Goal: Information Seeking & Learning: Understand process/instructions

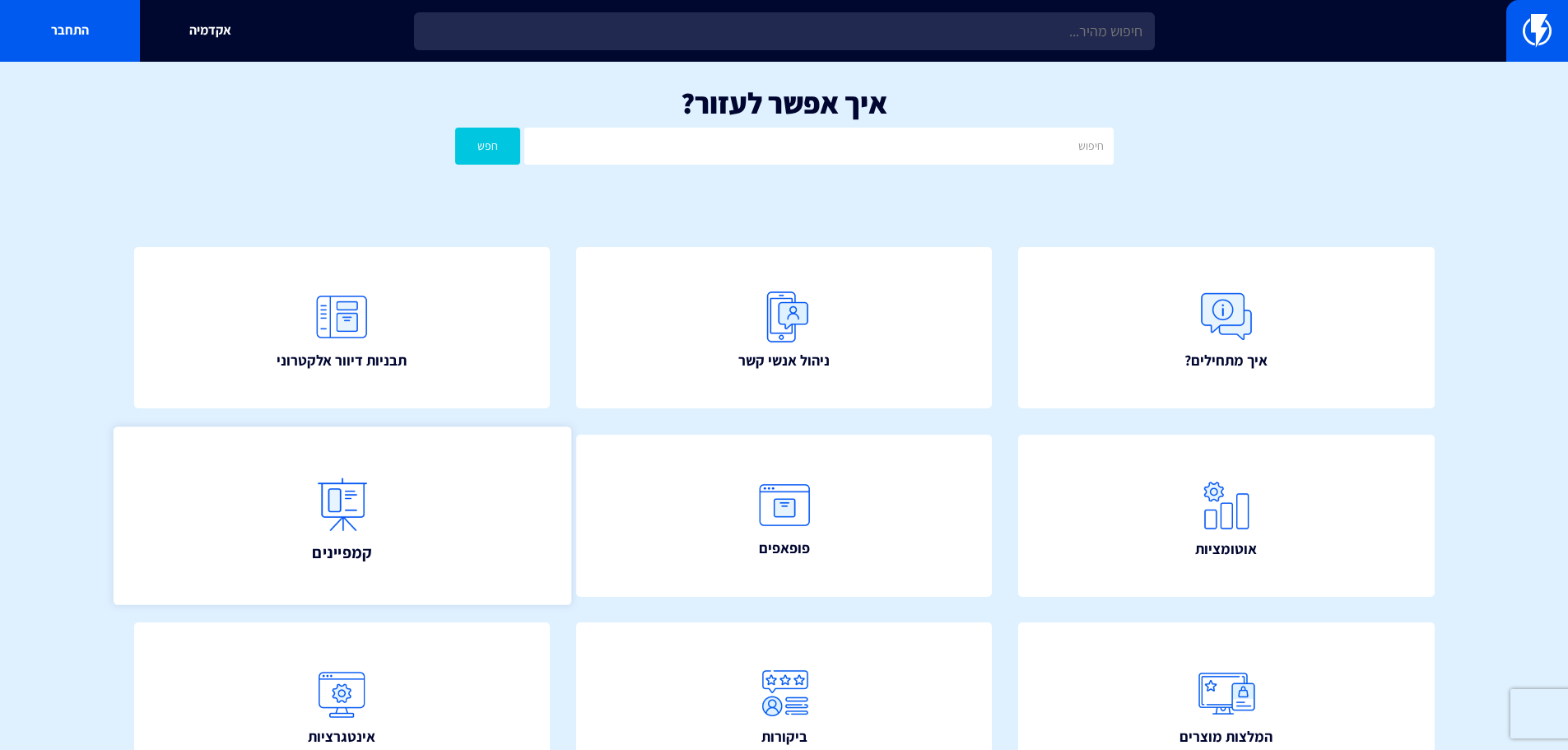
click at [417, 584] on link "קמפיינים" at bounding box center [342, 516] width 458 height 178
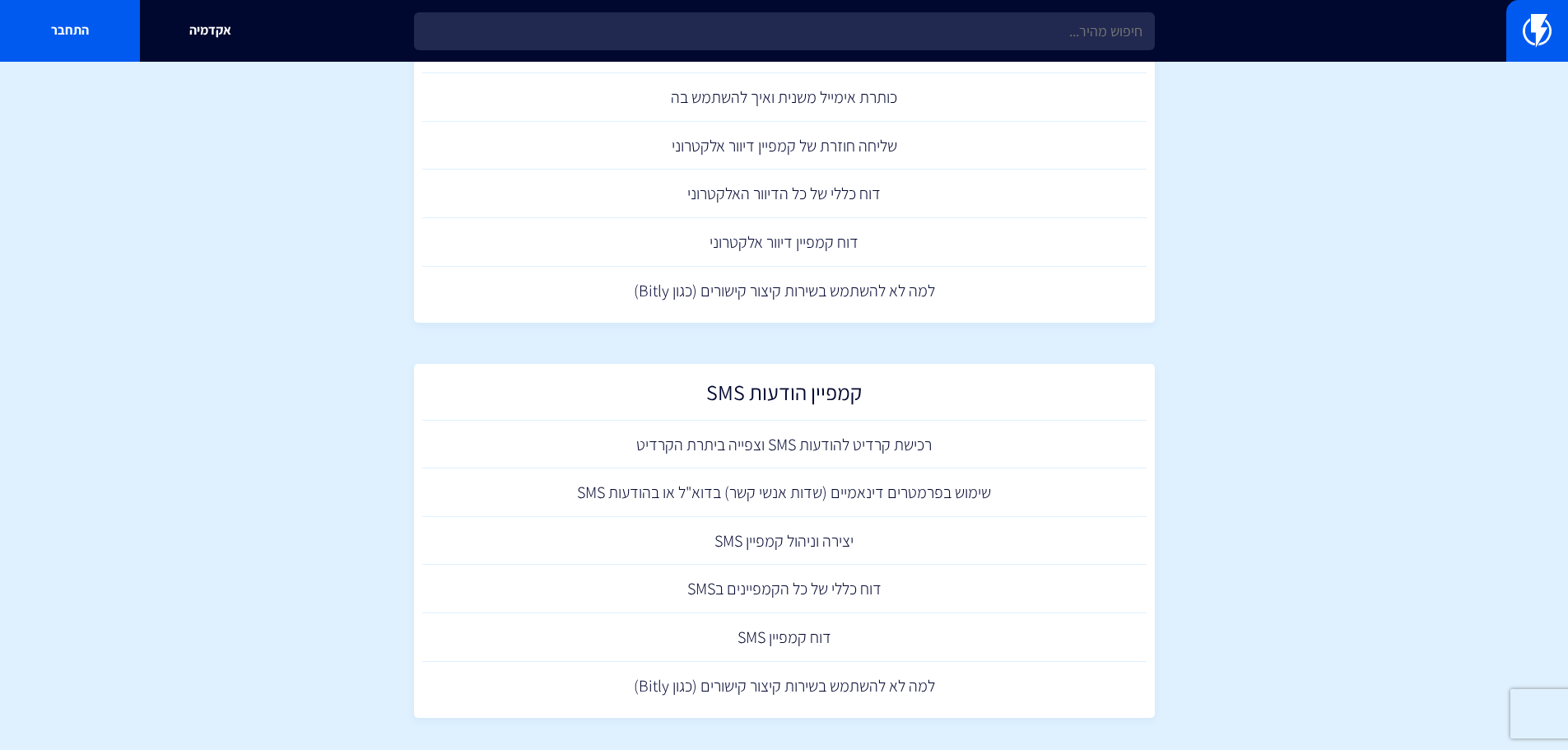
scroll to position [233, 0]
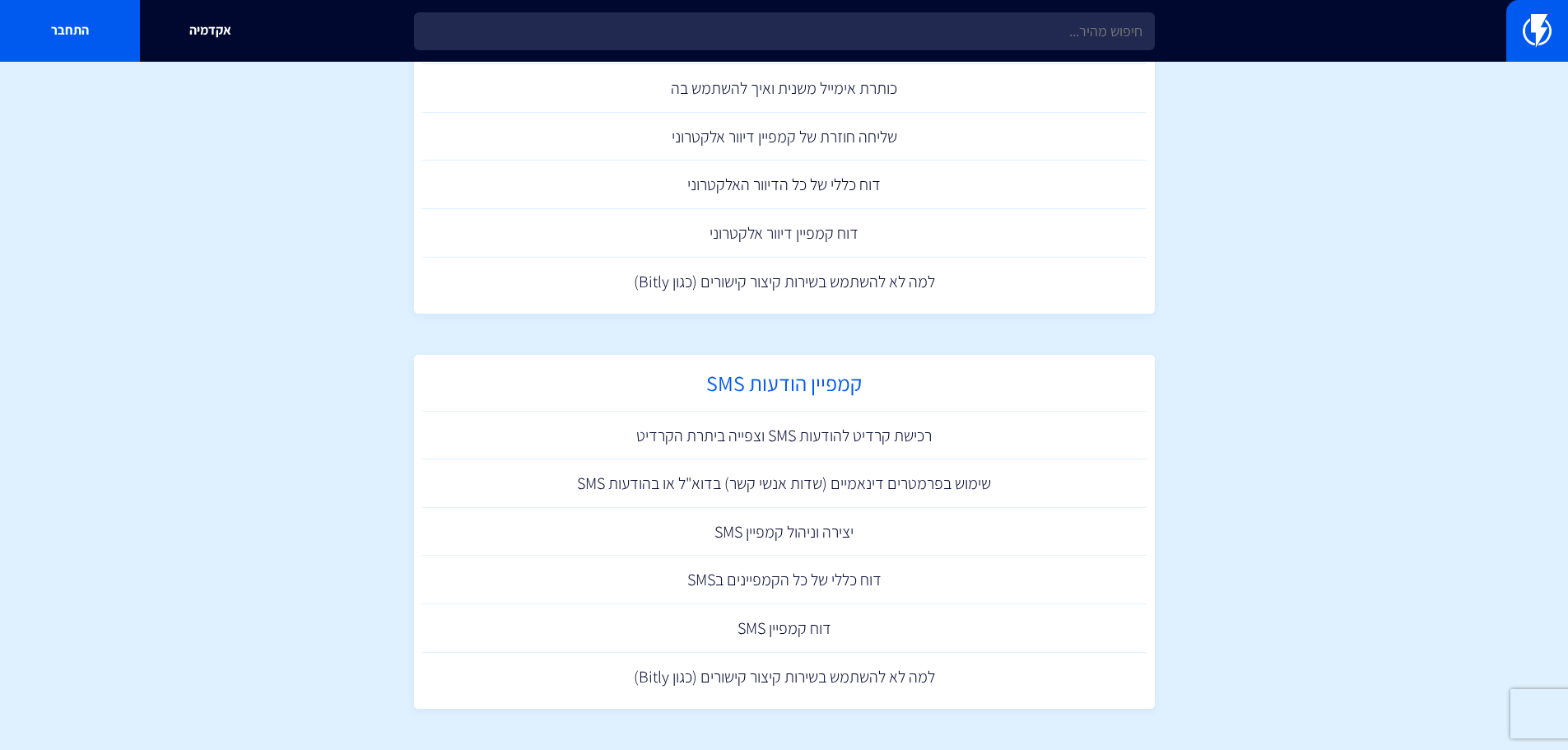
click at [781, 374] on h2 "קמפיין הודעות SMS" at bounding box center [784, 388] width 708 height 33
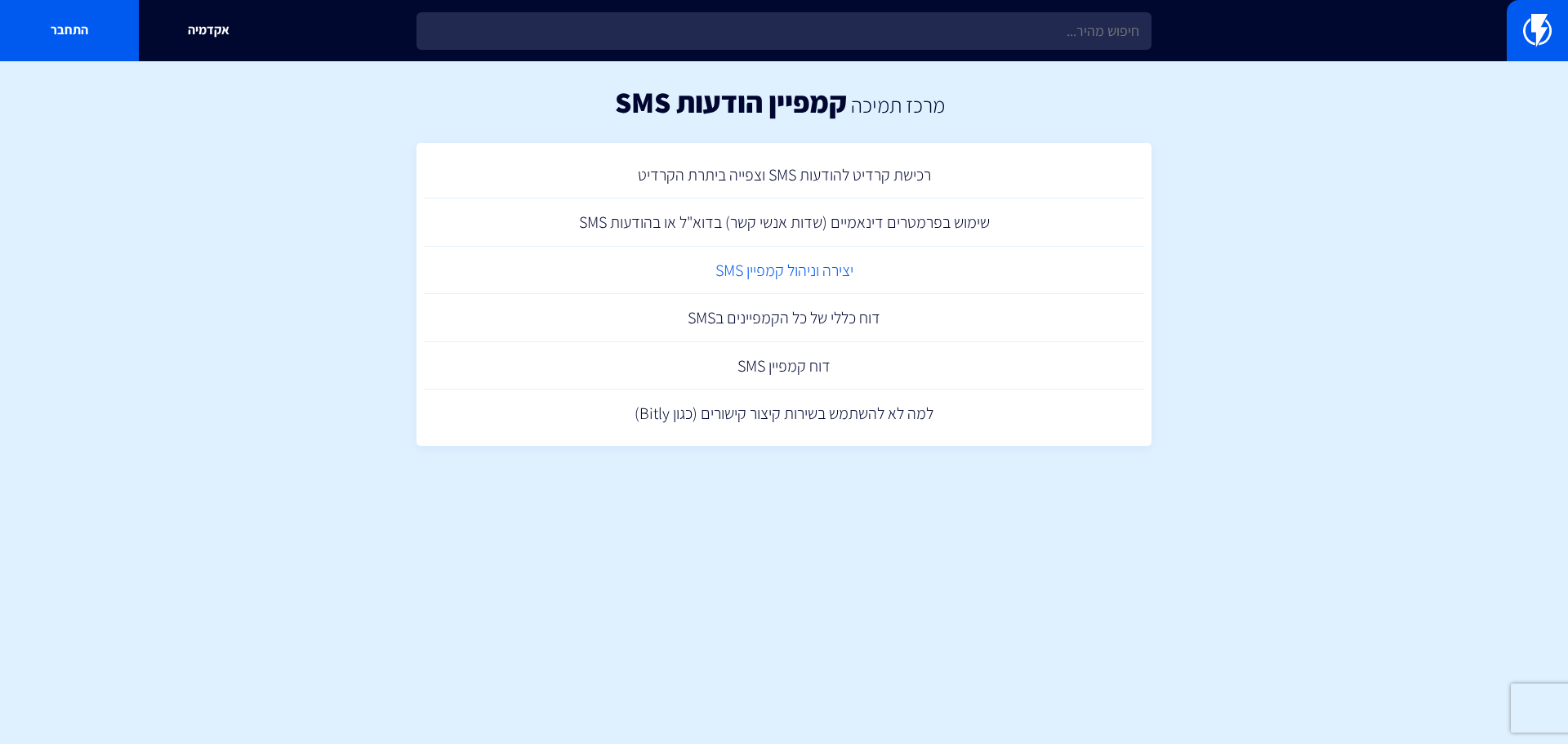
click at [805, 270] on link "יצירה וניהול קמפיין SMS" at bounding box center [783, 271] width 719 height 48
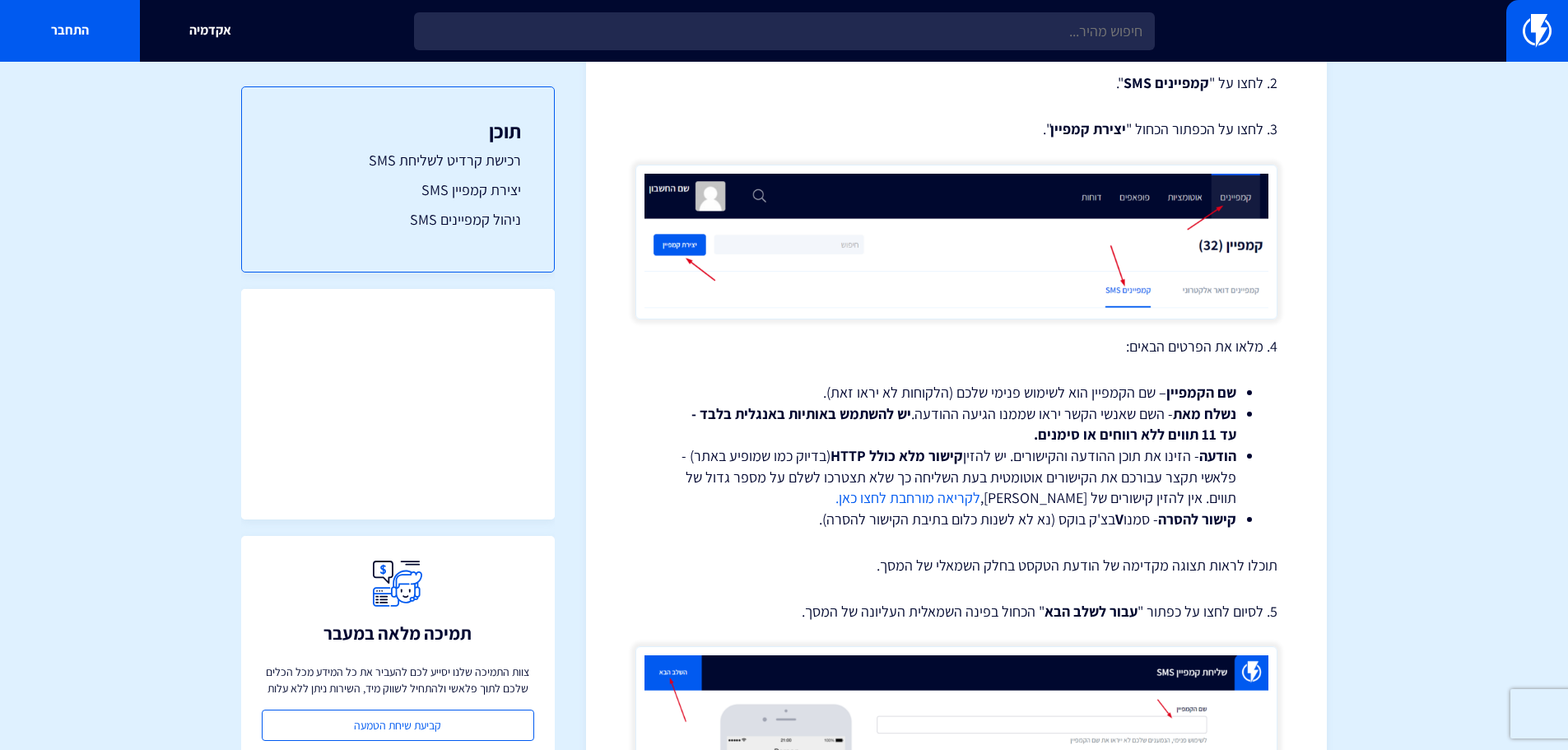
scroll to position [973, 0]
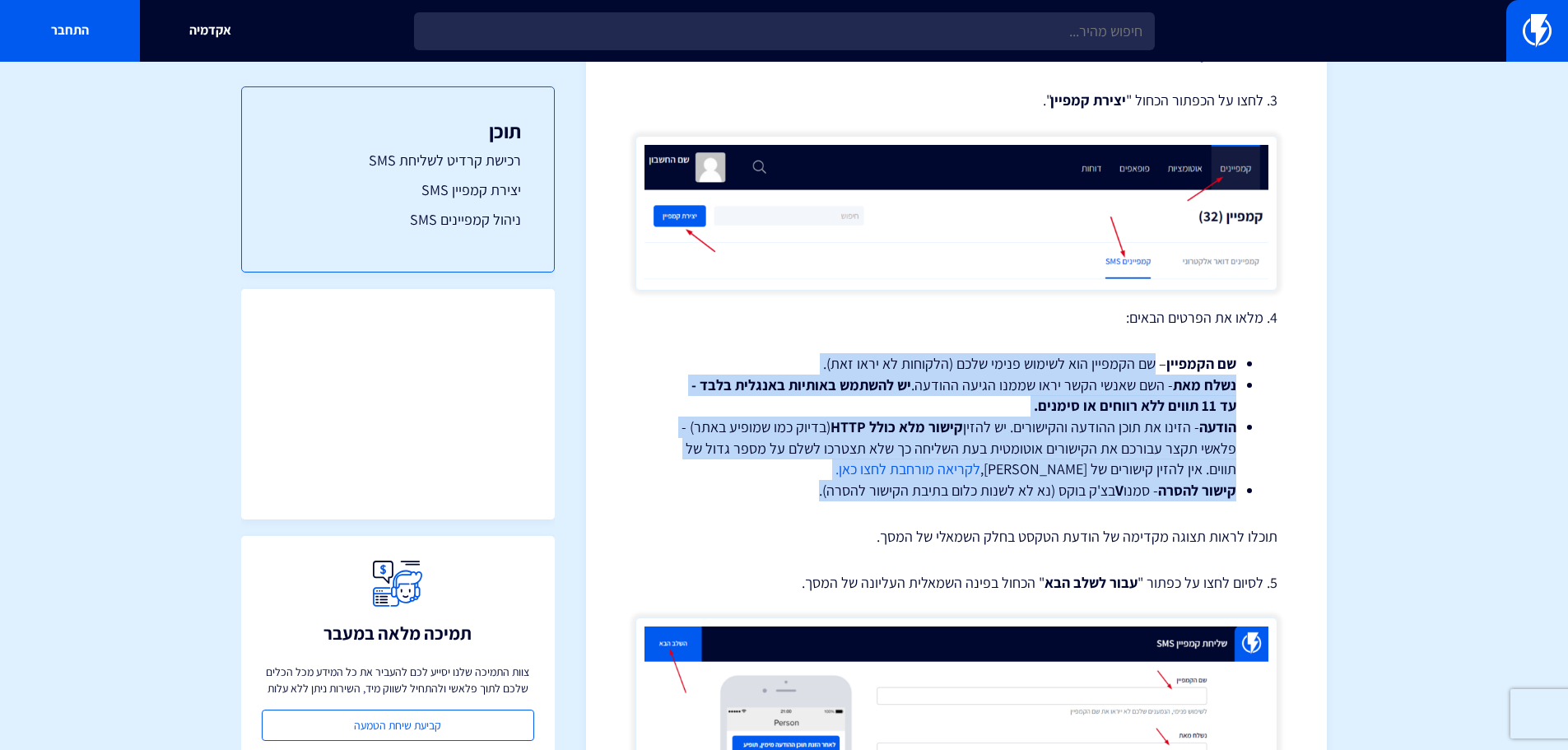
drag, startPoint x: 1159, startPoint y: 365, endPoint x: 807, endPoint y: 487, distance: 372.5
click at [807, 487] on ul "שם הקמפיין – שם הקמפיין הוא לשימוש פנימי שלכם (הלקוחות לא יראו זאת). נשלח מאת -…" at bounding box center [956, 428] width 592 height 148
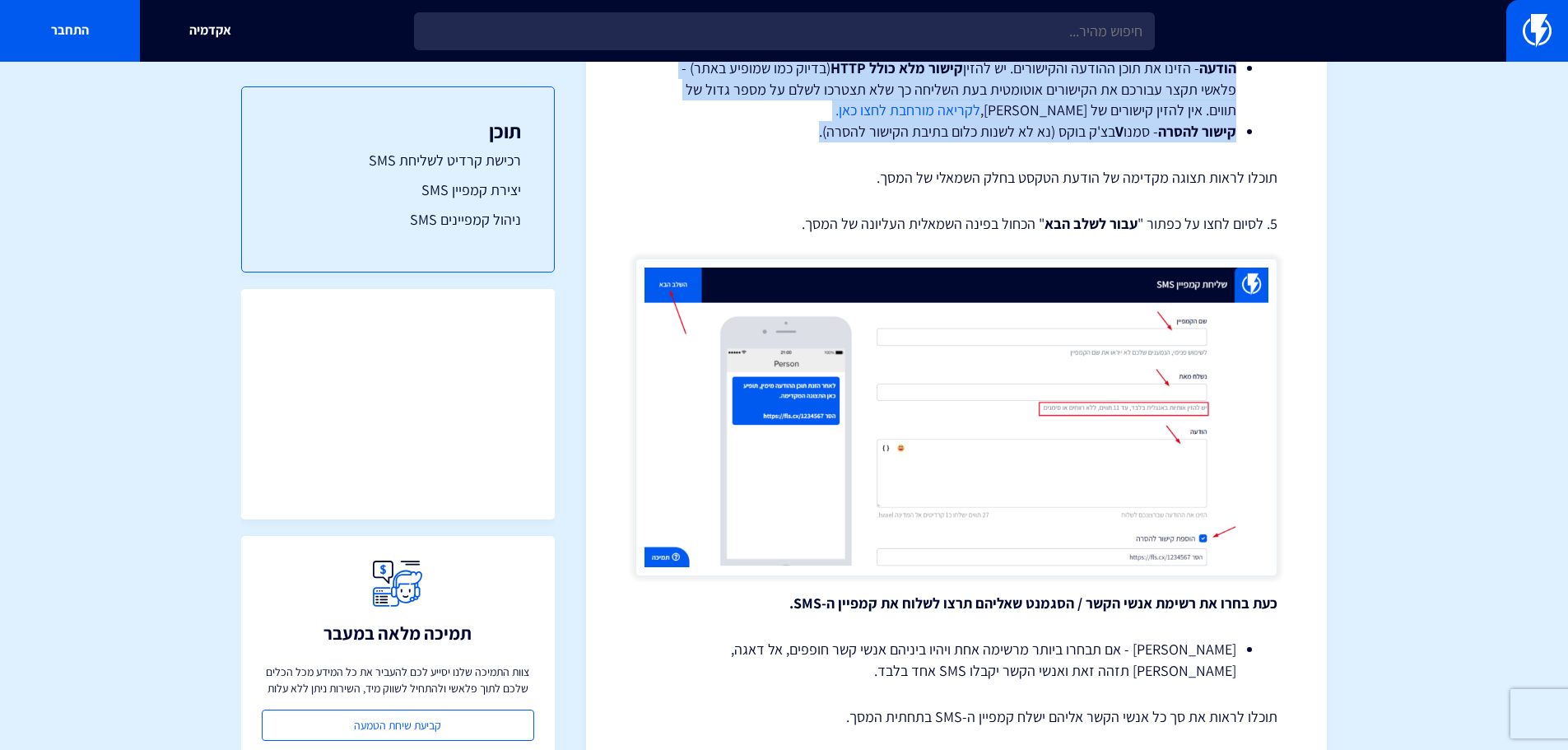
scroll to position [1303, 0]
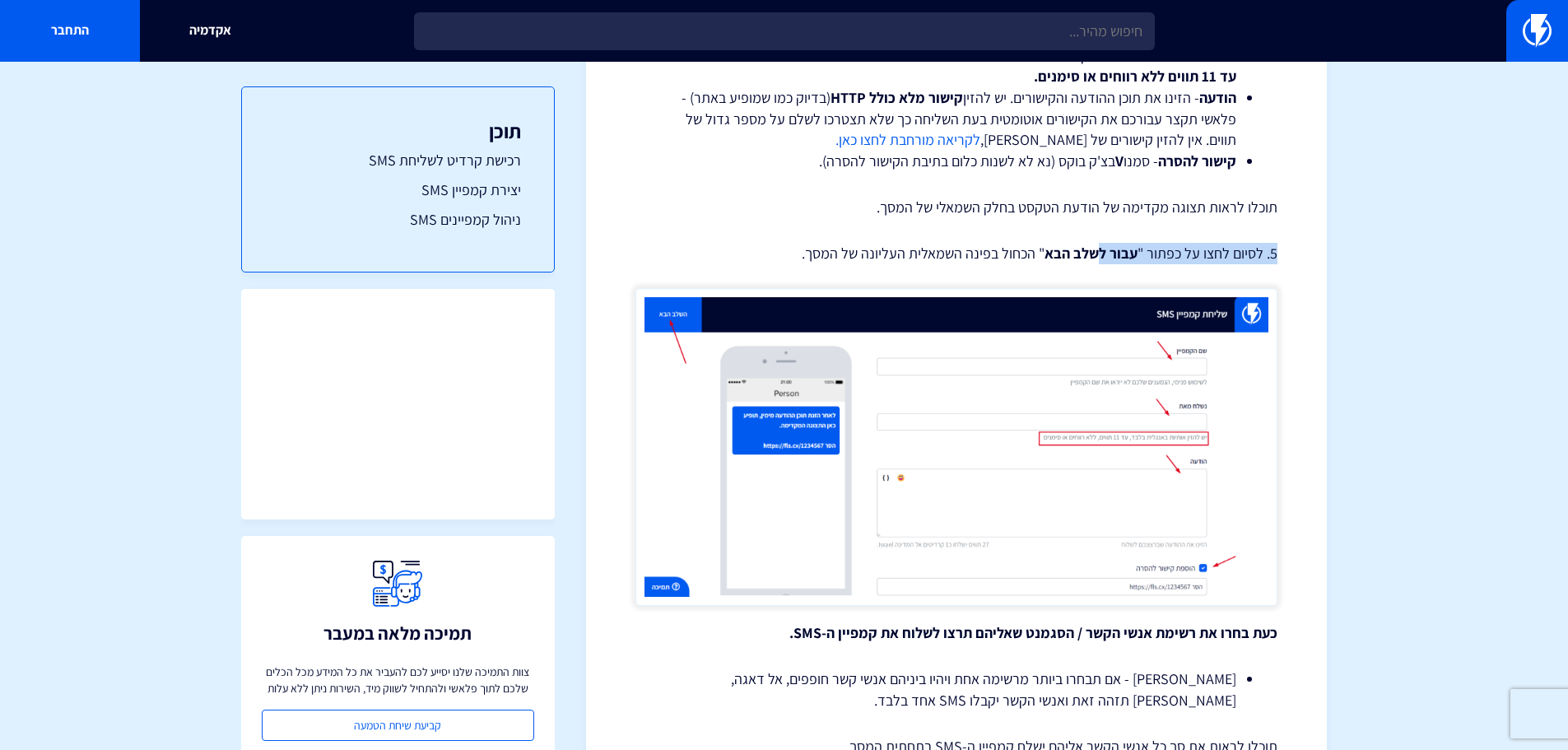
drag, startPoint x: 867, startPoint y: 207, endPoint x: 1104, endPoint y: 234, distance: 238.5
click at [1104, 234] on div "יצירה וניהול קמפיין SMS שליחת הודעות SMS היא דרך יעילה לתקשר עם הלקוחות שלכם, ע…" at bounding box center [957, 753] width 642 height 3766
click at [944, 248] on p "5. לסיום לחצו על כפתור " עבור לשלב הבא " הכחול בפינה השמאלית העליונה של המסך." at bounding box center [957, 254] width 642 height 22
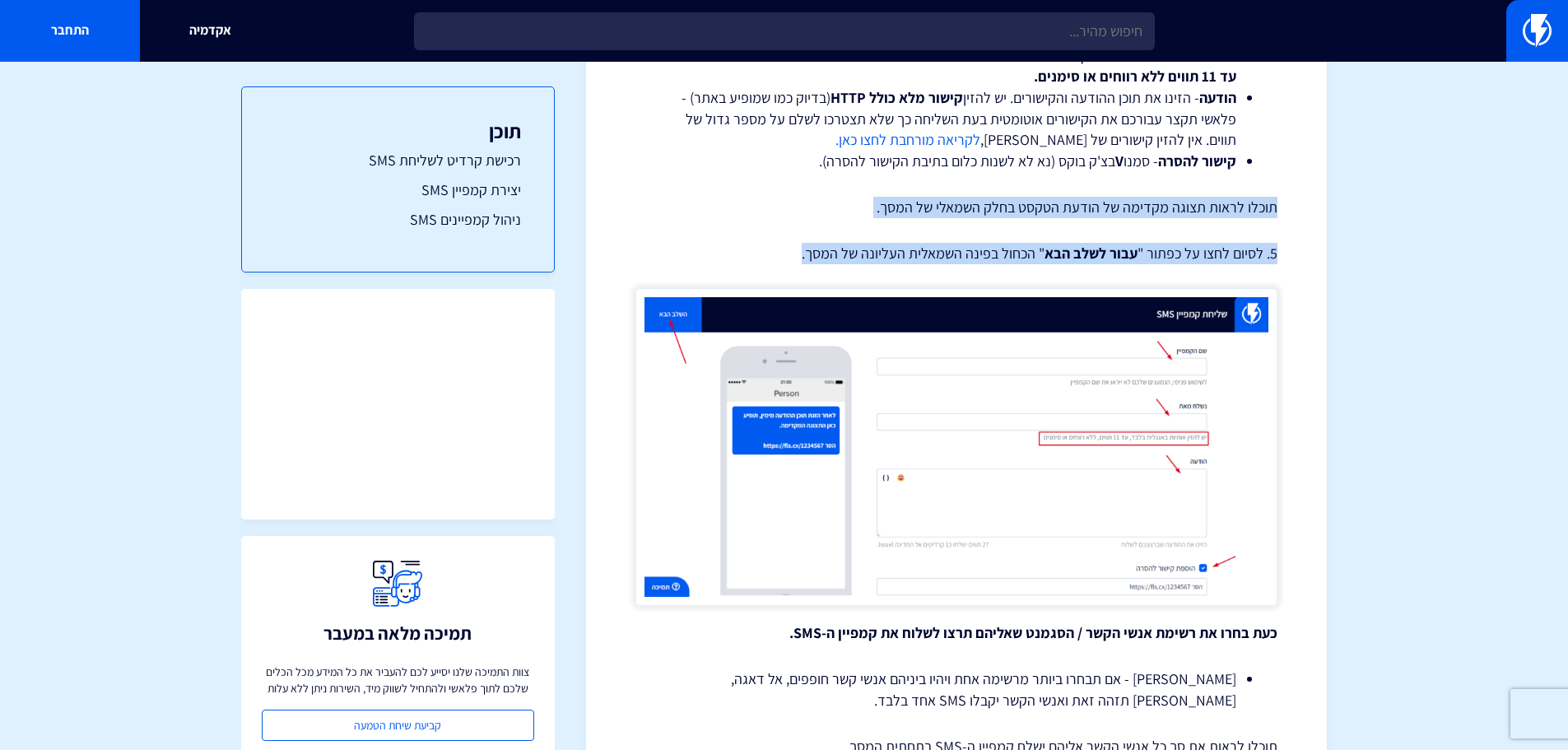
drag, startPoint x: 794, startPoint y: 254, endPoint x: 1283, endPoint y: 197, distance: 492.3
click at [1283, 197] on div "מרכז תמיכה קמפיינים יצירה וניהול קמפיין SMS שליחת הודעות SMS היא דרך יעילה לתקש…" at bounding box center [956, 742] width 741 height 3918
copy div "תוכלו לראות תצוגה מקדימה של הודעת הטקסט בחלק השמאלי של המסך. 5. לסיום לחצו על כ…"
click at [1091, 255] on strong "עבור לשלב הבא" at bounding box center [1091, 252] width 93 height 19
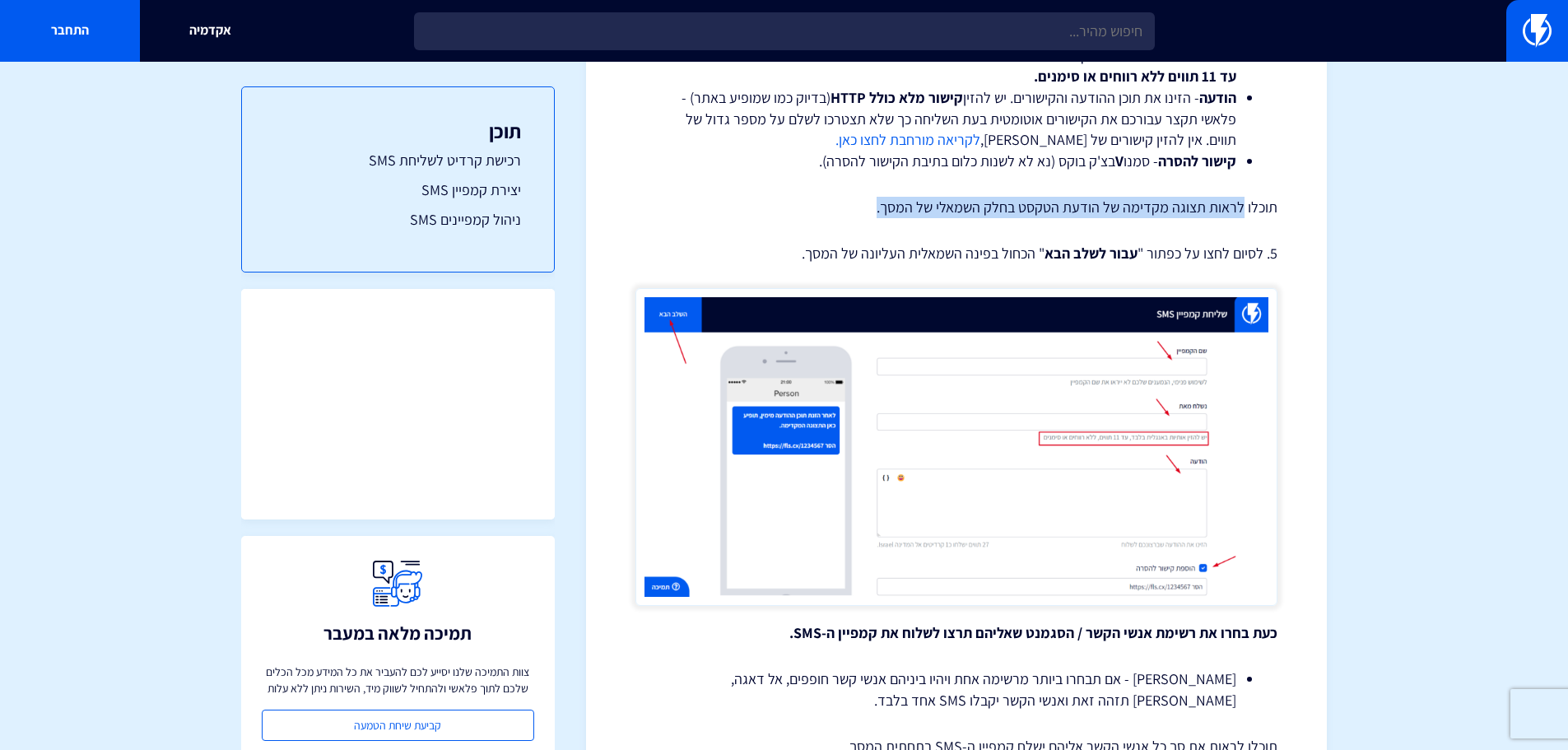
drag, startPoint x: 1244, startPoint y: 206, endPoint x: 882, endPoint y: 209, distance: 362.0
click at [882, 209] on p "תוכלו לראות תצוגה מקדימה של הודעת הטקסט בחלק השמאלי של המסך." at bounding box center [957, 208] width 642 height 22
copy p "לראות תצוגה מקדימה של הודעת הטקסט בחלק השמאלי של המסך."
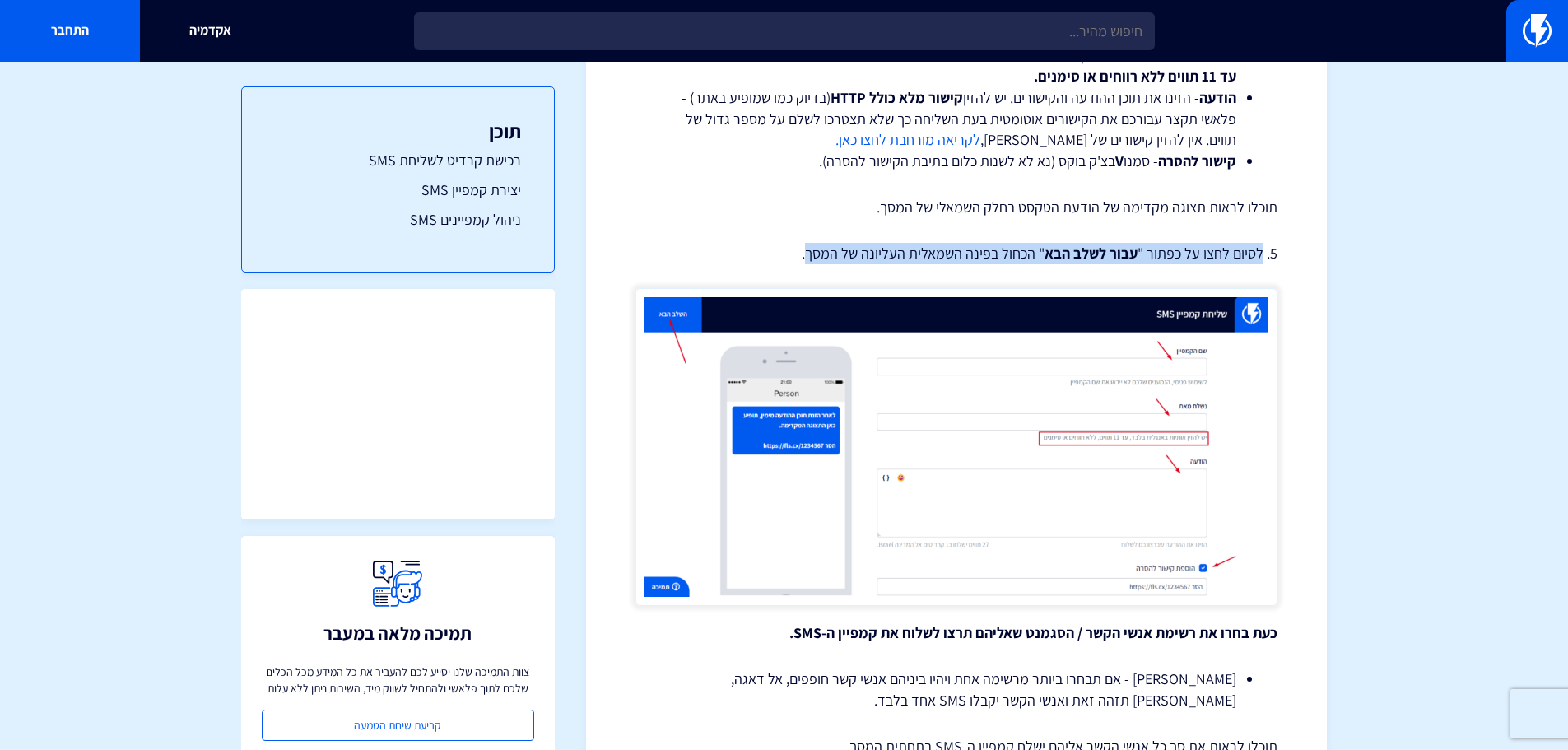
drag, startPoint x: 1262, startPoint y: 252, endPoint x: 811, endPoint y: 258, distance: 451.0
click at [811, 258] on p "5. לסיום לחצו על כפתור " עבור לשלב הבא " הכחול בפינה השמאלית העליונה של המסך." at bounding box center [957, 254] width 642 height 22
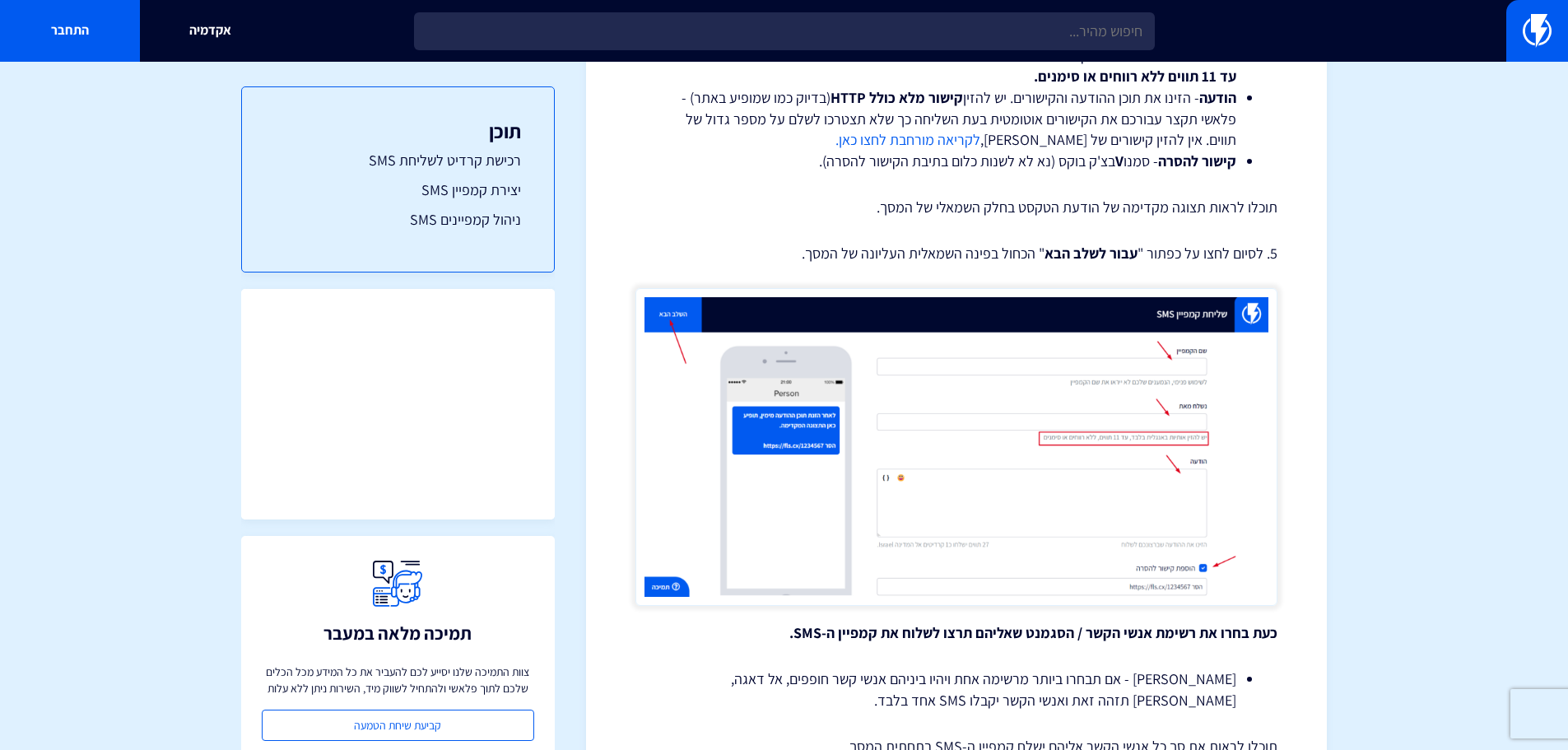
click at [798, 257] on p "5. לסיום לחצו על כפתור " עבור לשלב הבא " הכחול בפינה השמאלית העליונה של המסך." at bounding box center [957, 254] width 642 height 22
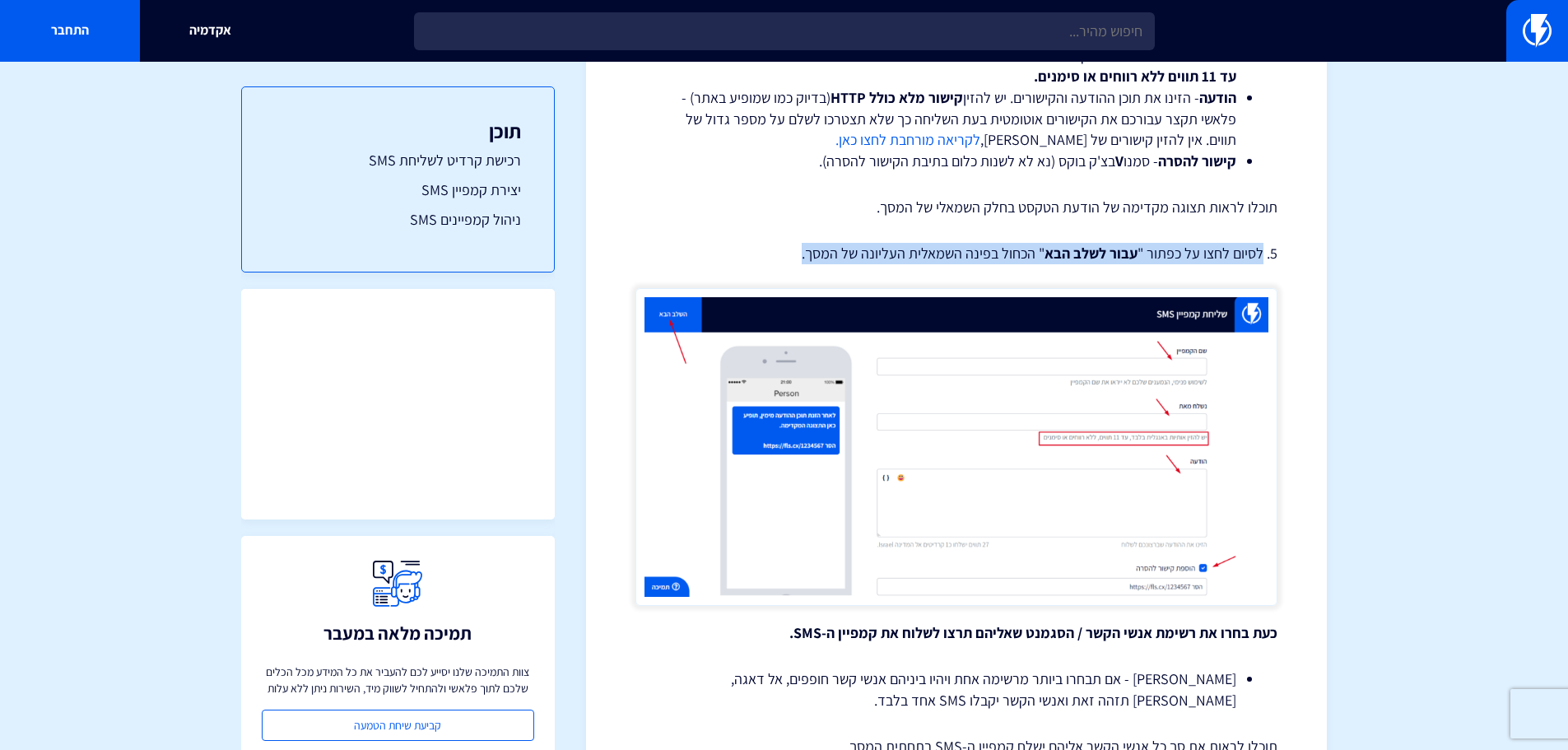
drag, startPoint x: 800, startPoint y: 252, endPoint x: 1261, endPoint y: 248, distance: 461.0
click at [1261, 248] on p "5. לסיום לחצו על כפתור " עבור לשלב הבא " הכחול בפינה השמאלית העליונה של המסך." at bounding box center [957, 254] width 642 height 22
copy p "לסיום לחצו על כפתור " עבור לשלב הבא " הכחול בפינה השמאלית העליונה של המסך."
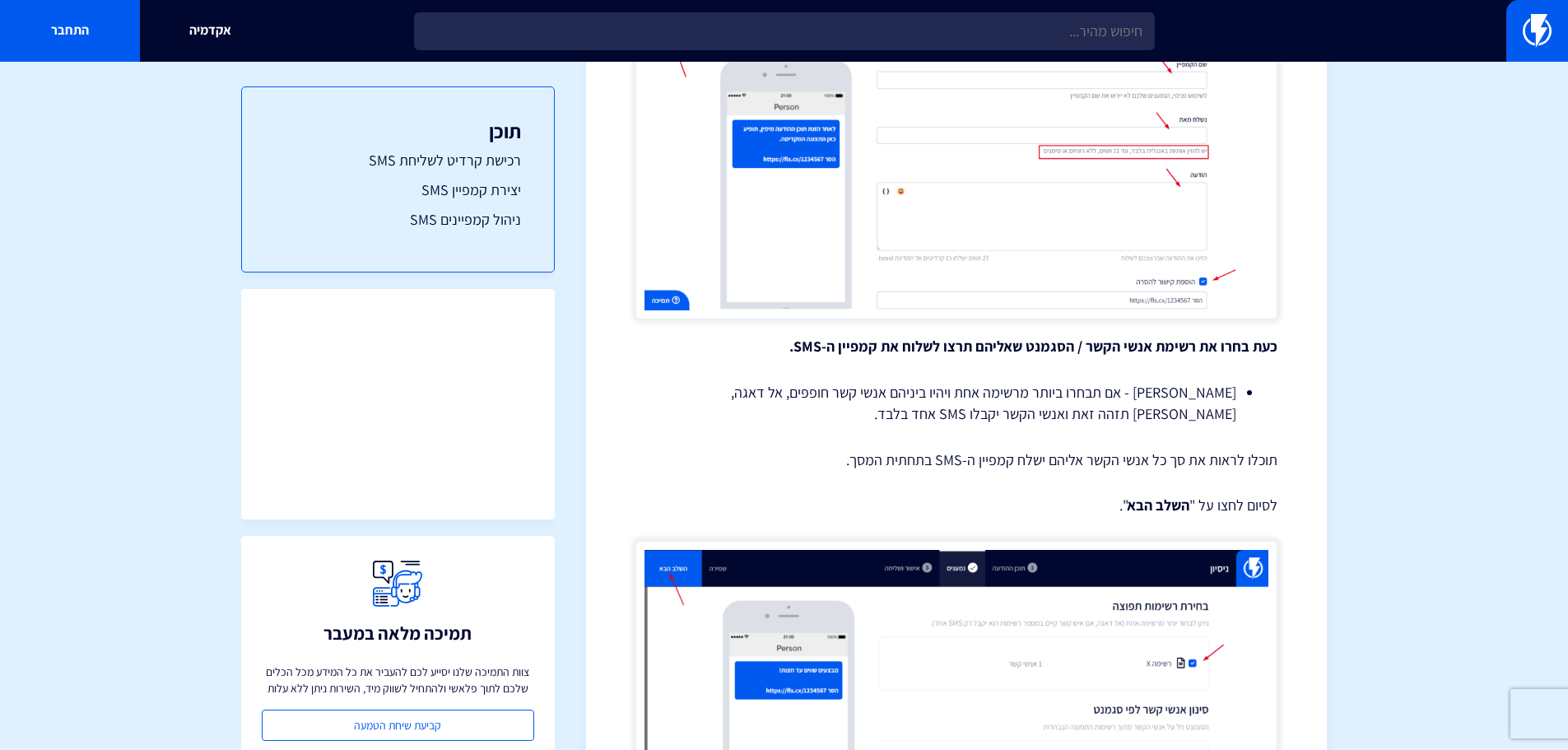
scroll to position [1550, 0]
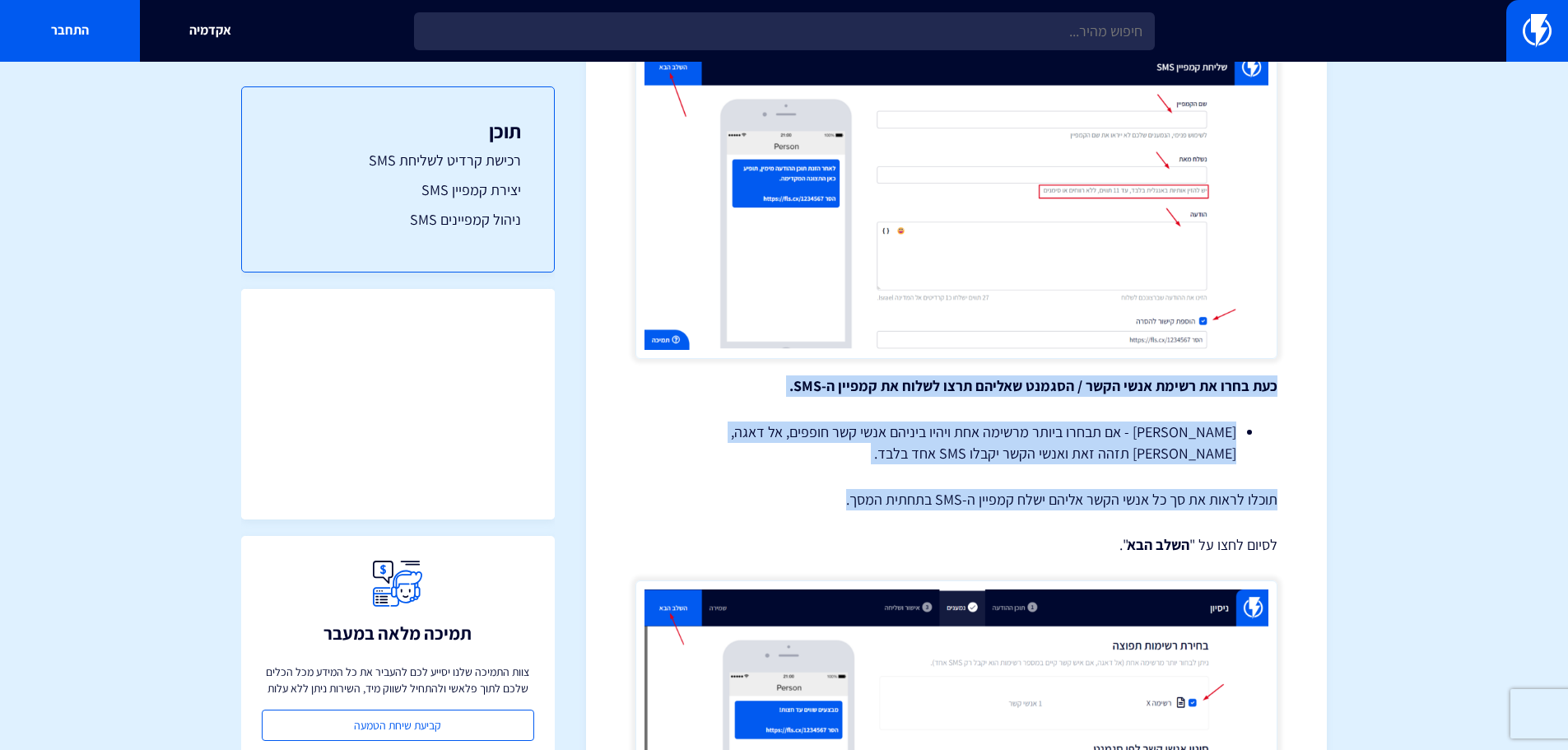
drag, startPoint x: 845, startPoint y: 506, endPoint x: 1277, endPoint y: 375, distance: 451.4
click at [1277, 375] on div "יצירה וניהול קמפיין SMS שליחת הודעות SMS היא דרך יעילה לתקשר עם הלקוחות שלכם, ע…" at bounding box center [957, 506] width 642 height 3766
copy div "כעת בחרו את רשימת אנשי הקשר / הסגמנט שאליהם תרצו לשלוח את קמפיין ה-SMS. שימו לב…"
click at [747, 487] on div "יצירה וניהול קמפיין SMS שליחת הודעות SMS היא דרך יעילה לתקשר עם הלקוחות שלכם, ע…" at bounding box center [957, 506] width 642 height 3766
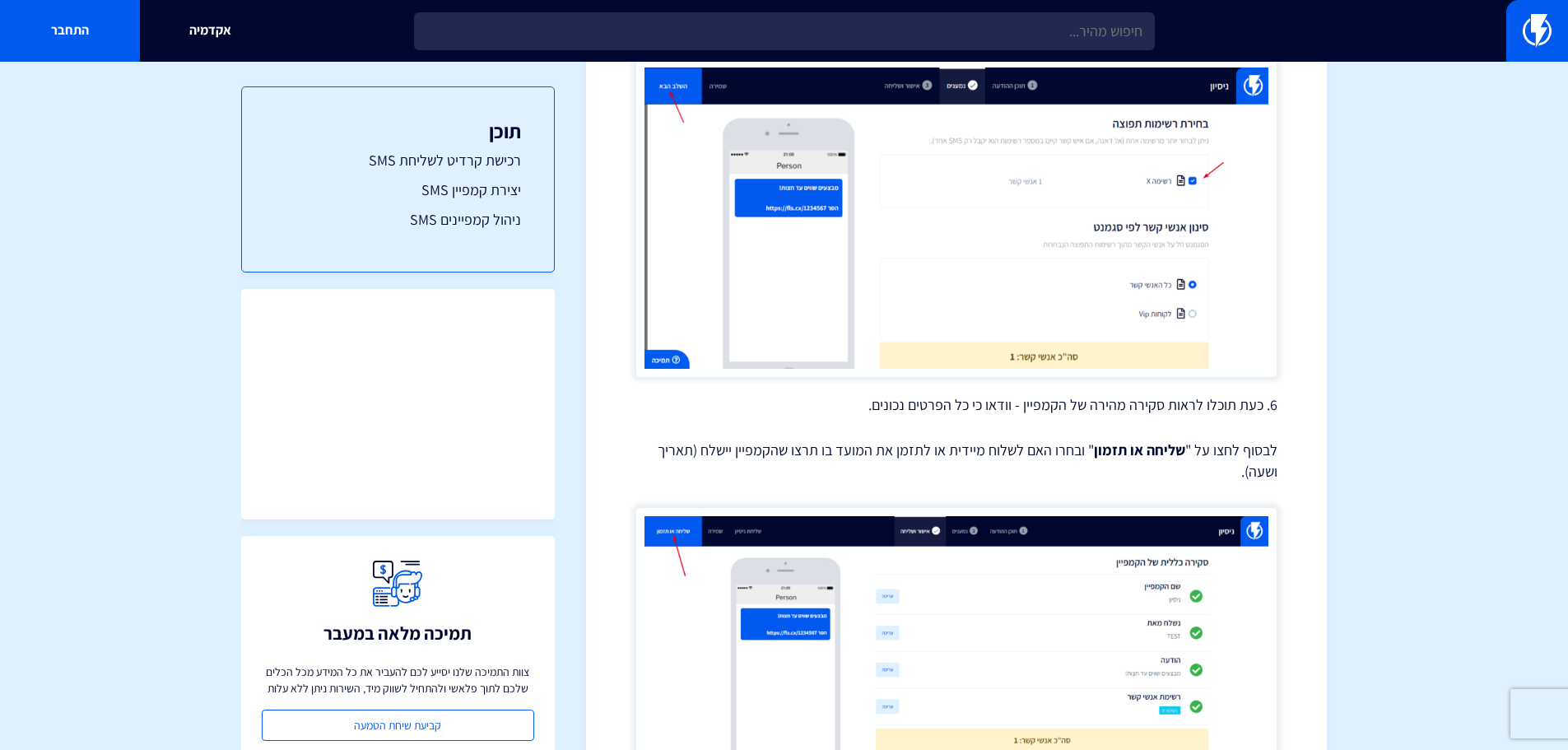
scroll to position [2044, 0]
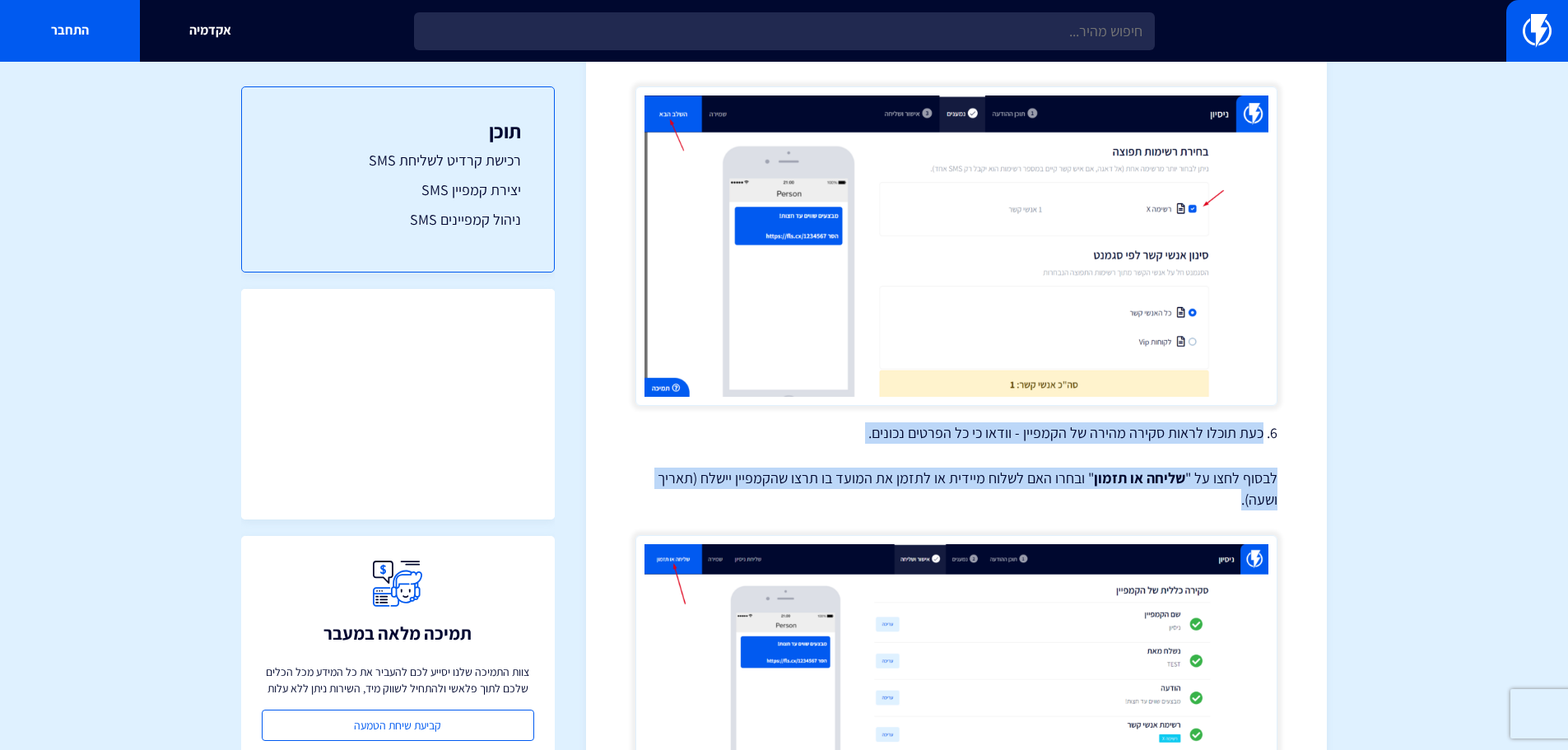
drag, startPoint x: 1227, startPoint y: 501, endPoint x: 1265, endPoint y: 434, distance: 77.0
click at [1265, 434] on div "יצירה וניהול קמפיין SMS שליחת הודעות SMS היא דרך יעילה לתקשר עם הלקוחות שלכם, ע…" at bounding box center [957, 12] width 642 height 3766
copy div "כעת תוכלו לראות סקירה מהירה של הקמפיין - וודאו כי כל הפרטים נכונים. לבסוף לחצו …"
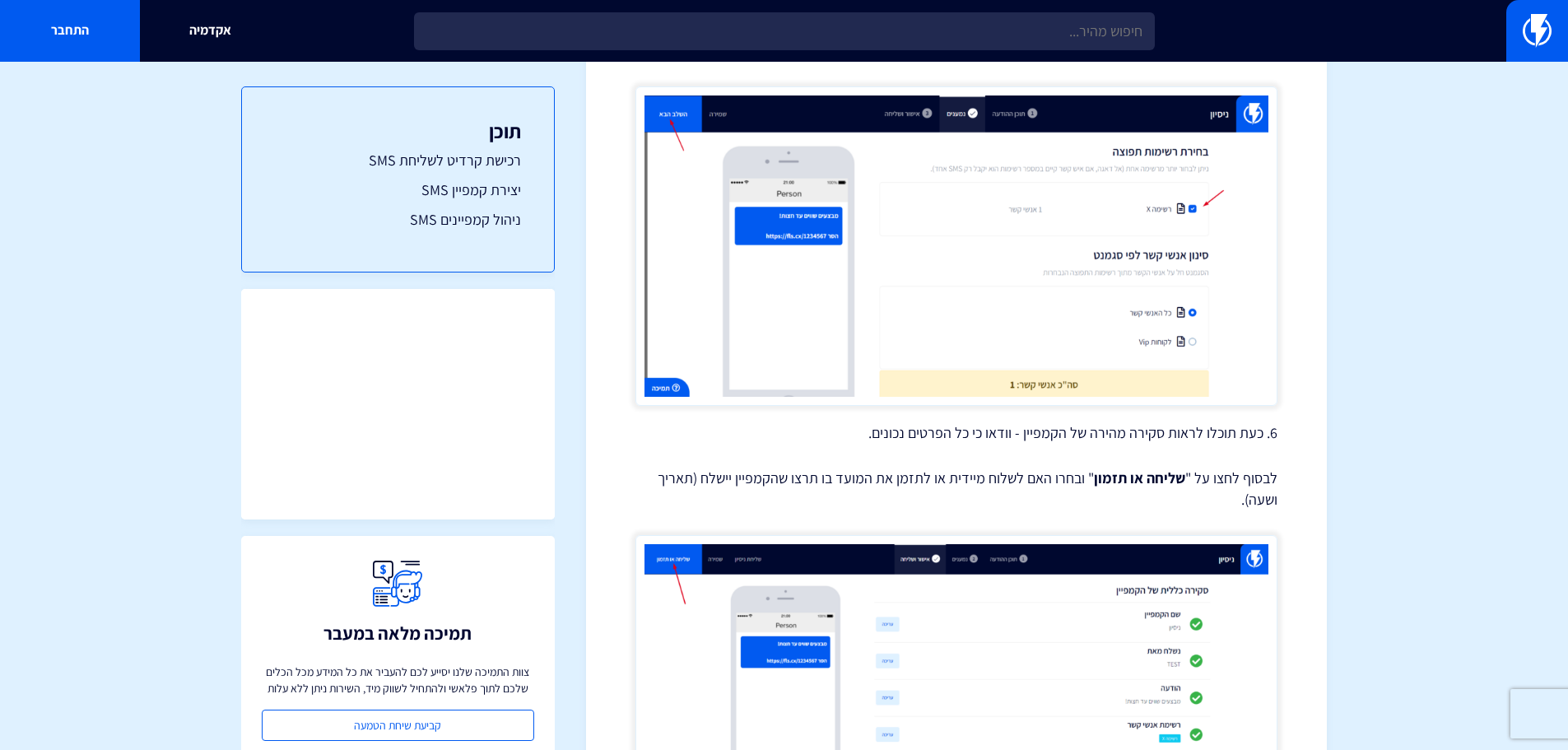
click at [1308, 427] on div "מרכז תמיכה קמפיינים יצירה וניהול קמפיין SMS שליחת הודעות SMS היא דרך יעילה לתקש…" at bounding box center [956, 1] width 741 height 3918
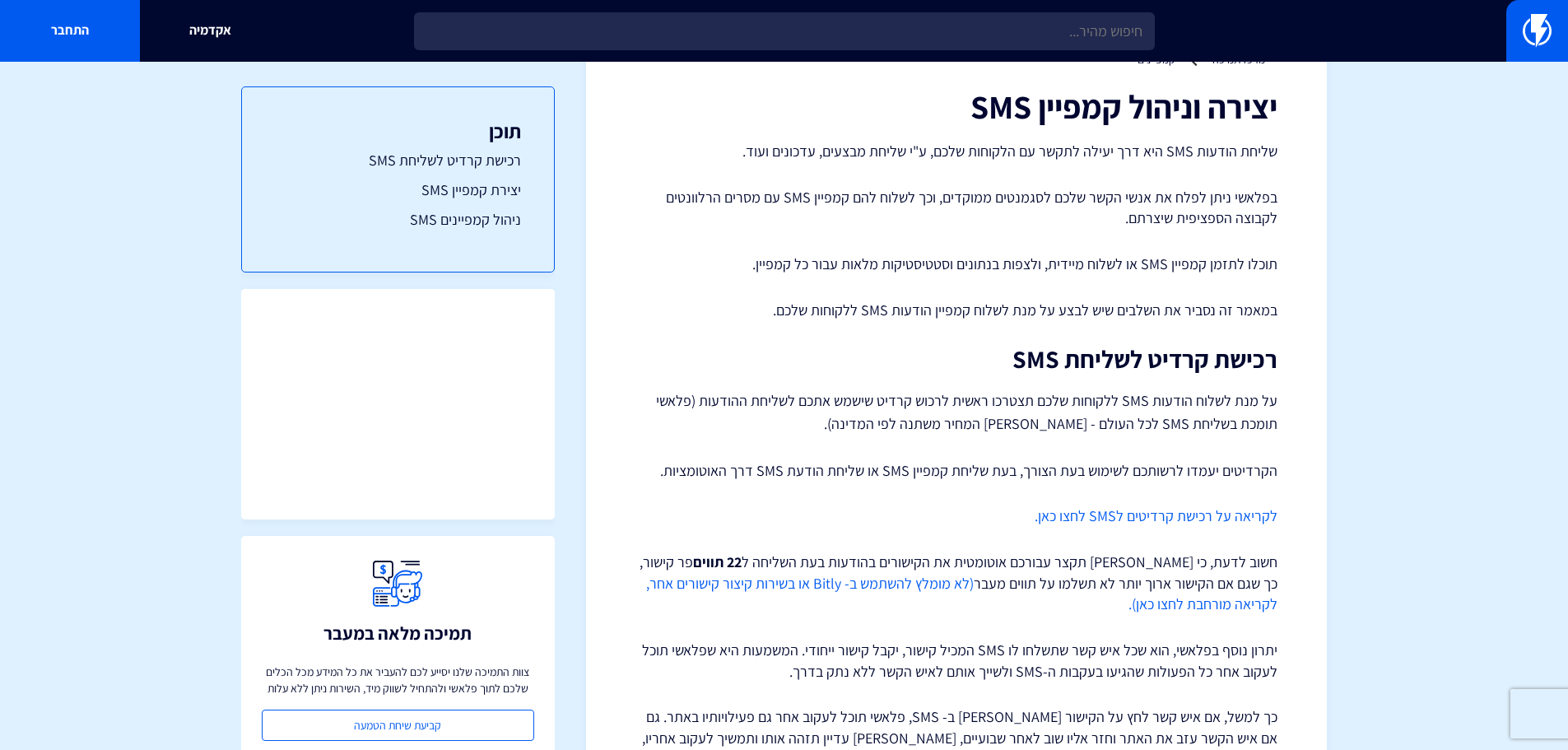
scroll to position [0, 0]
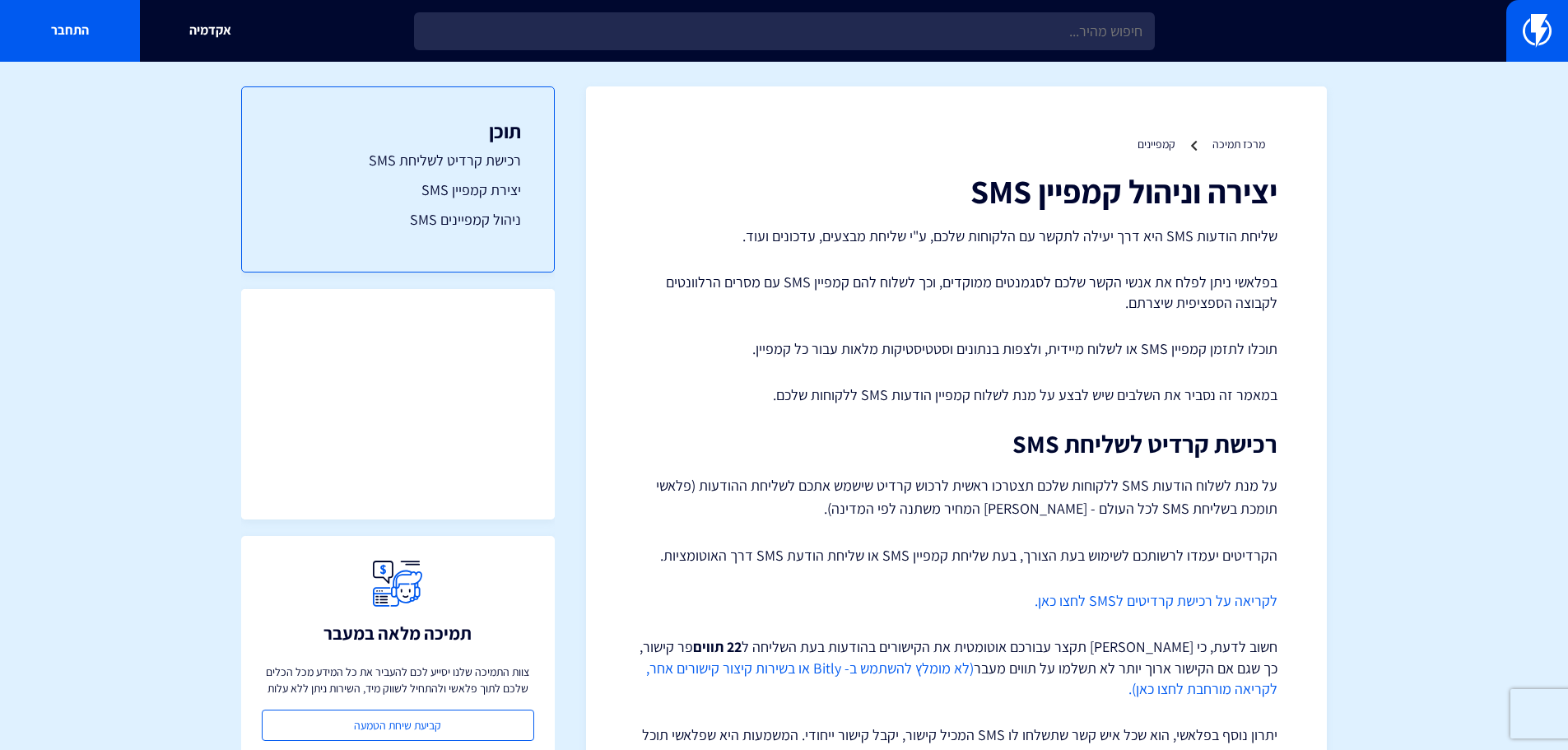
click at [804, 350] on p "תוכלו לתזמן קמפיין SMS או לשלוח מיידית, ולצפות בנתונים וסטטיסטיקות מלאות עבור כ…" at bounding box center [957, 349] width 642 height 22
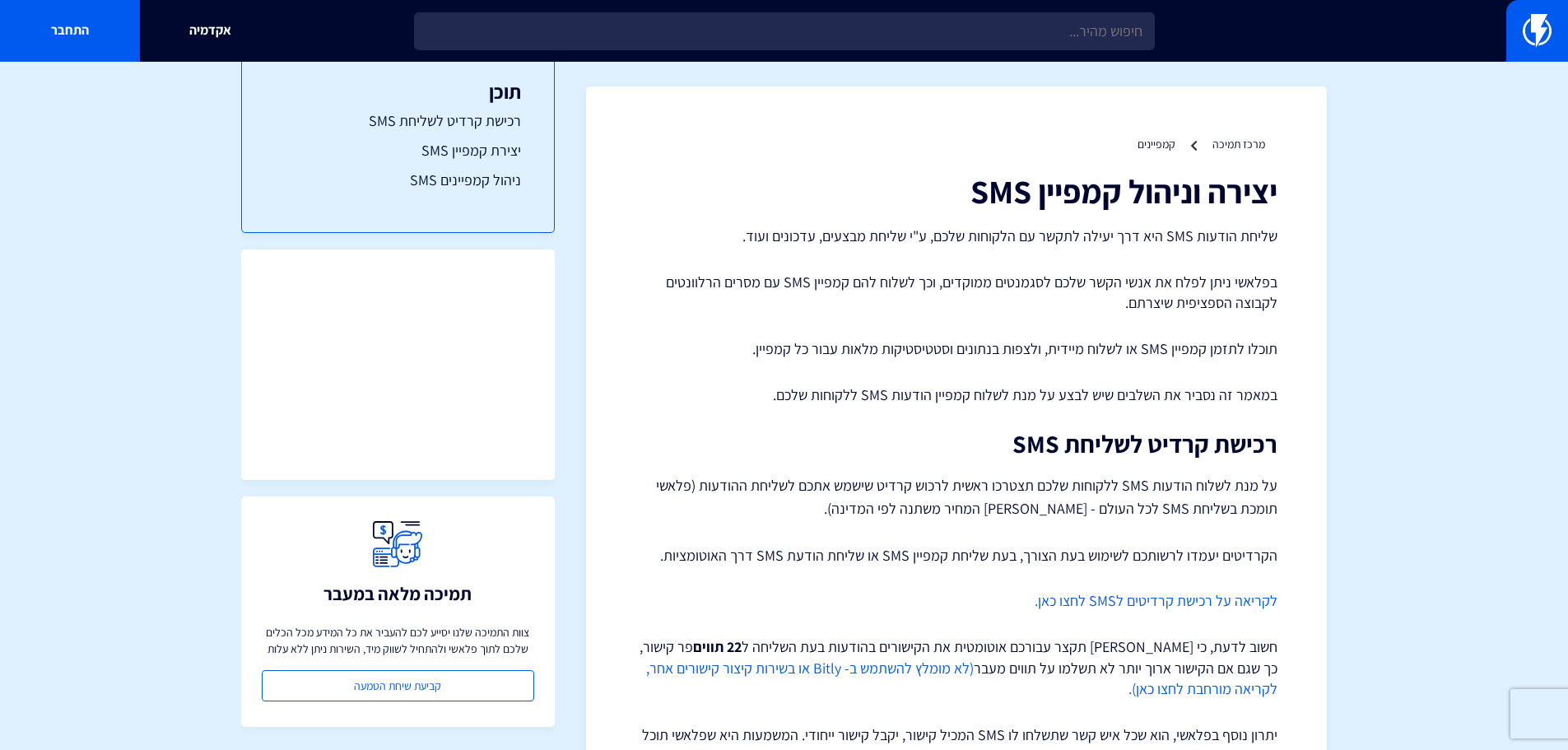
click at [1156, 151] on li "קמפיינים" at bounding box center [1157, 144] width 38 height 16
click at [1158, 148] on link "קמפיינים" at bounding box center [1157, 144] width 38 height 14
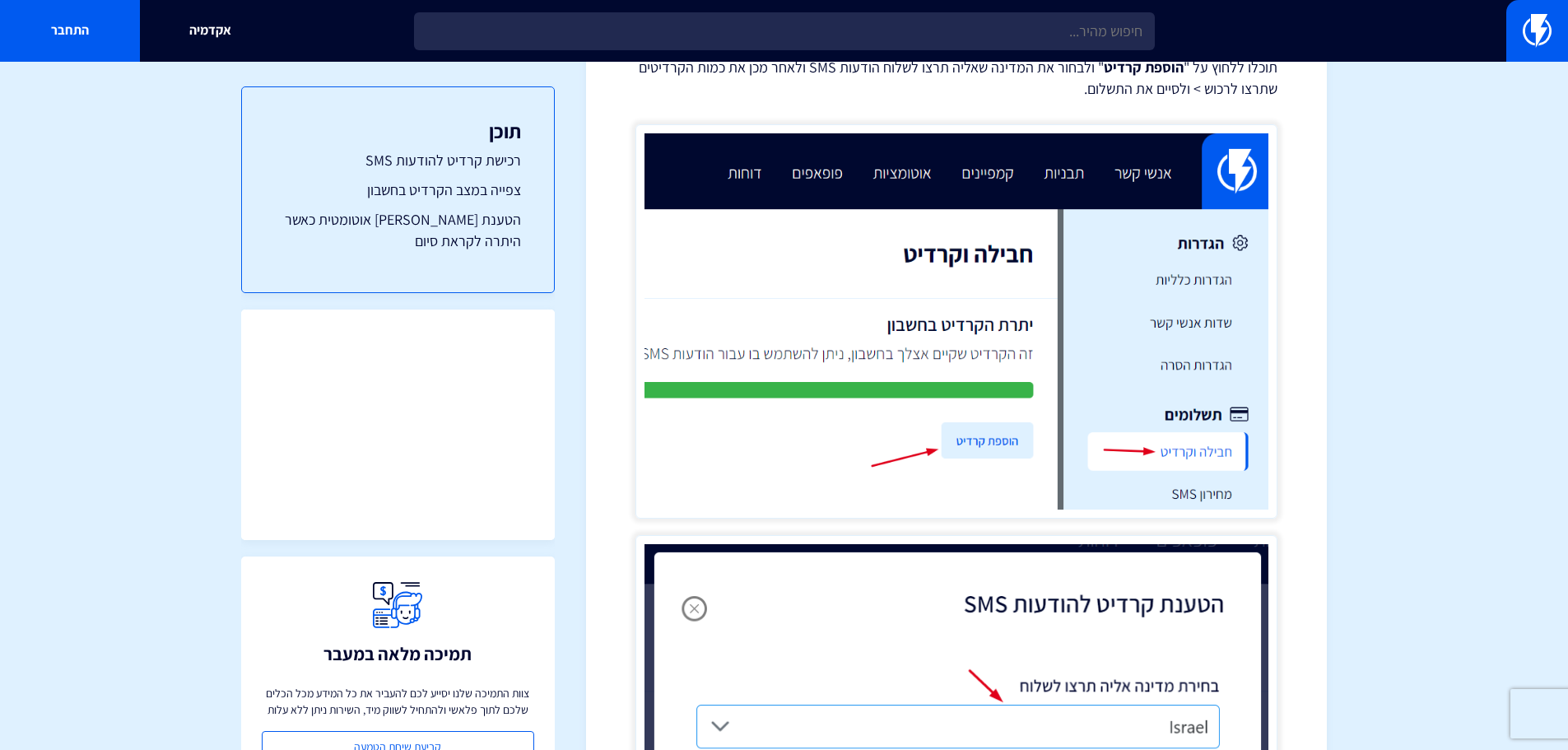
scroll to position [1400, 0]
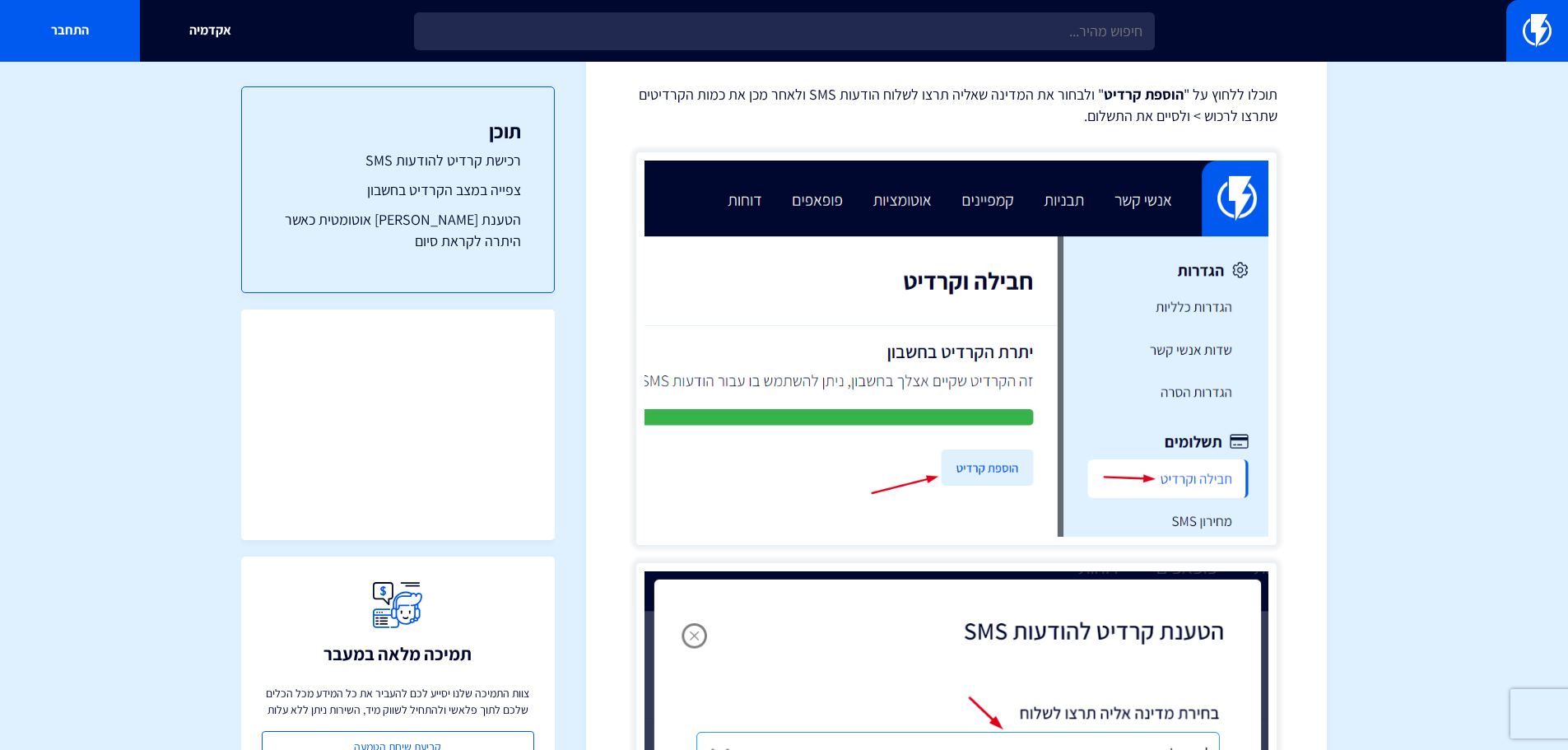
click at [1390, 160] on section "מרכז תמיכה קמפיינים רכישת קרדיט להודעות SMS וצפייה ביתרת הקרדיט פלאשי מאפשרת לכ…" at bounding box center [784, 391] width 1568 height 3458
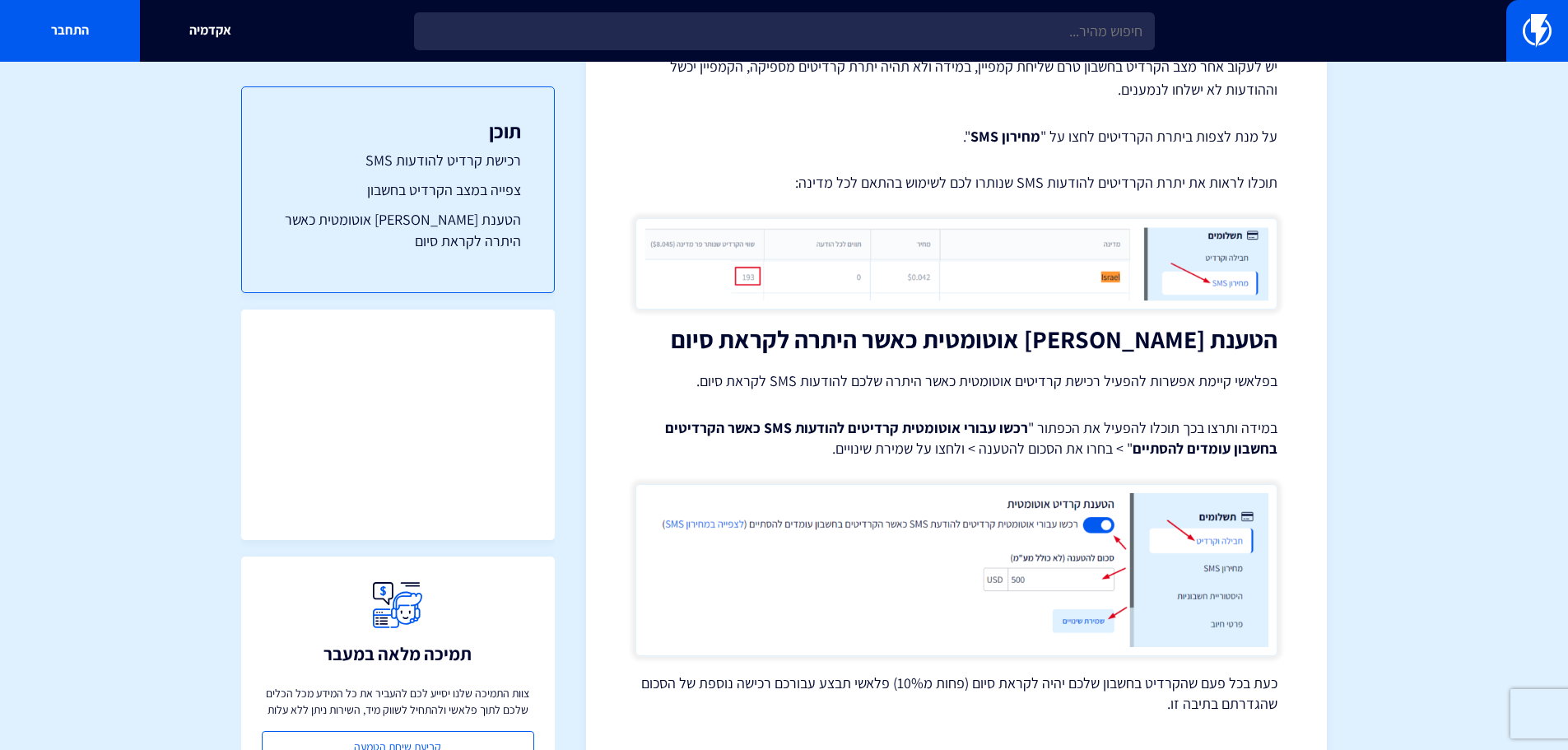
scroll to position [2769, 0]
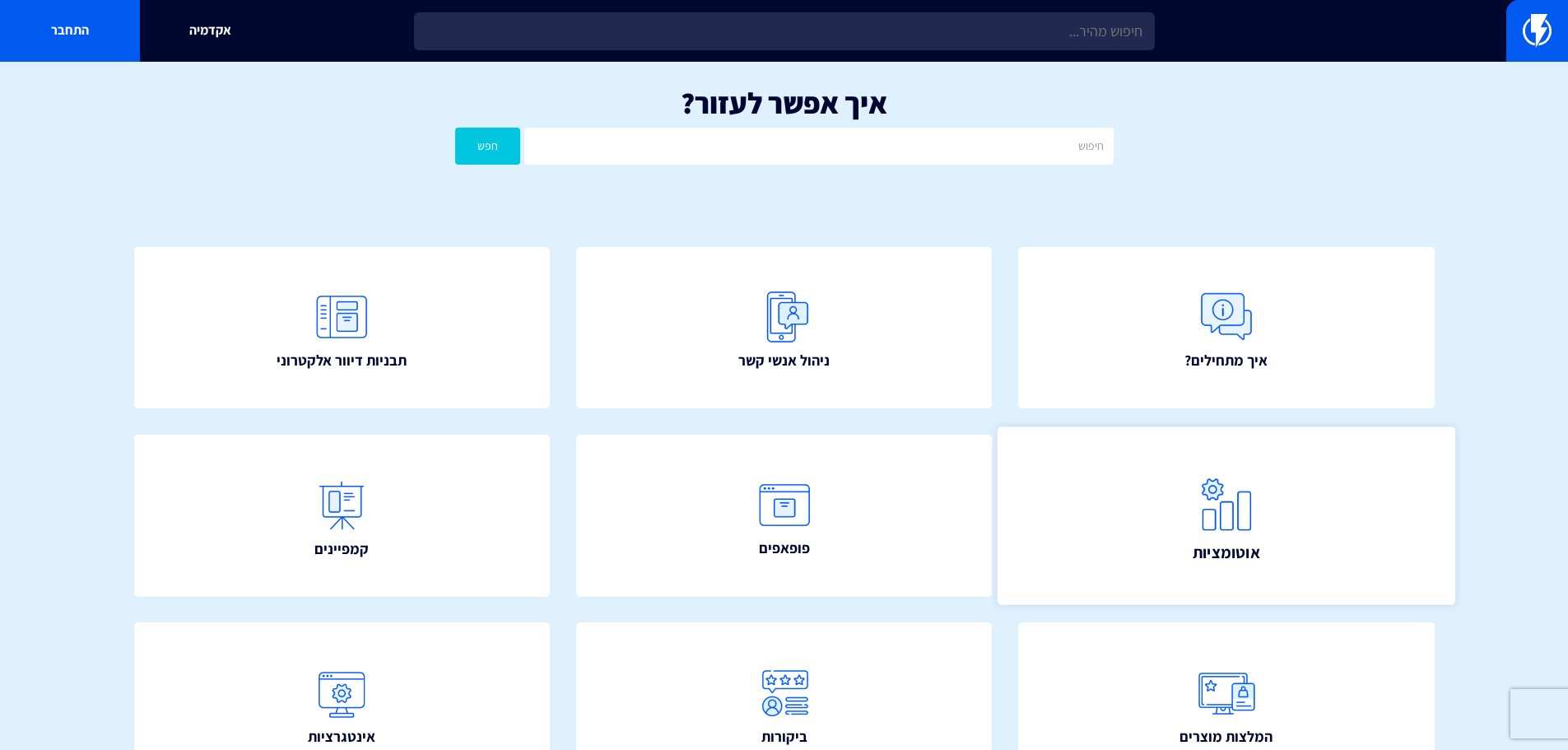
click at [1088, 514] on link "אוטומציות" at bounding box center [1226, 516] width 458 height 178
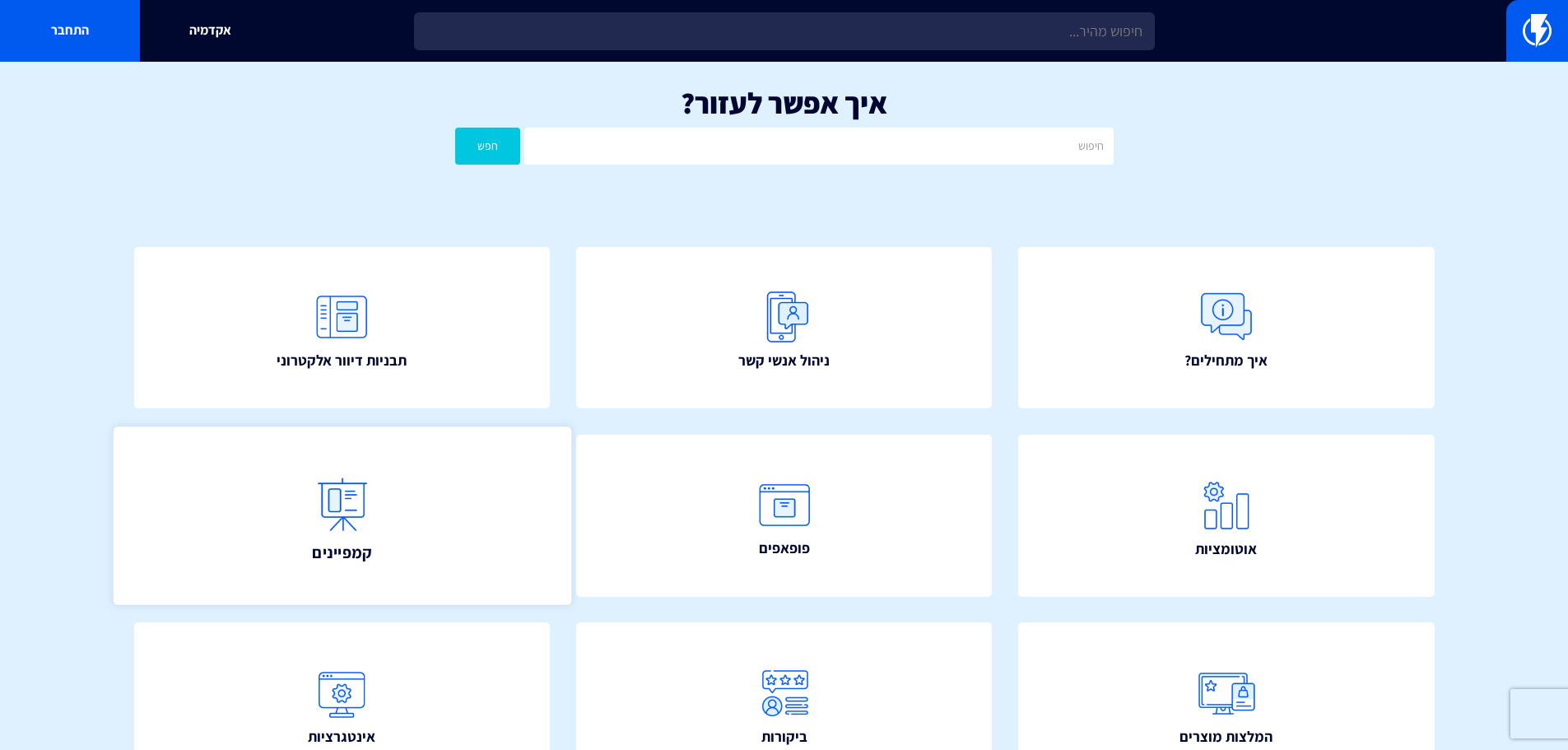
click at [482, 522] on link "קמפיינים" at bounding box center [342, 516] width 458 height 178
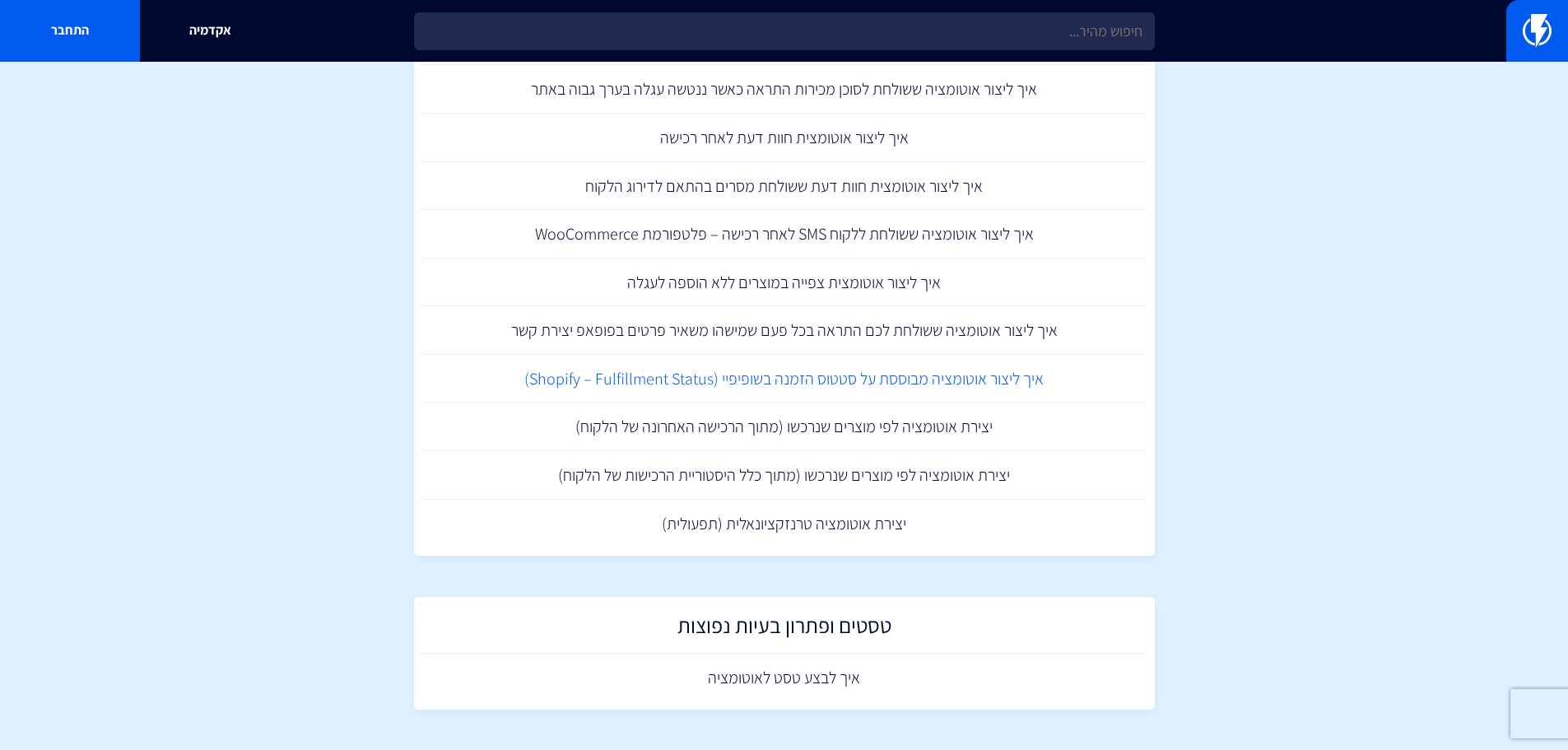
scroll to position [2007, 0]
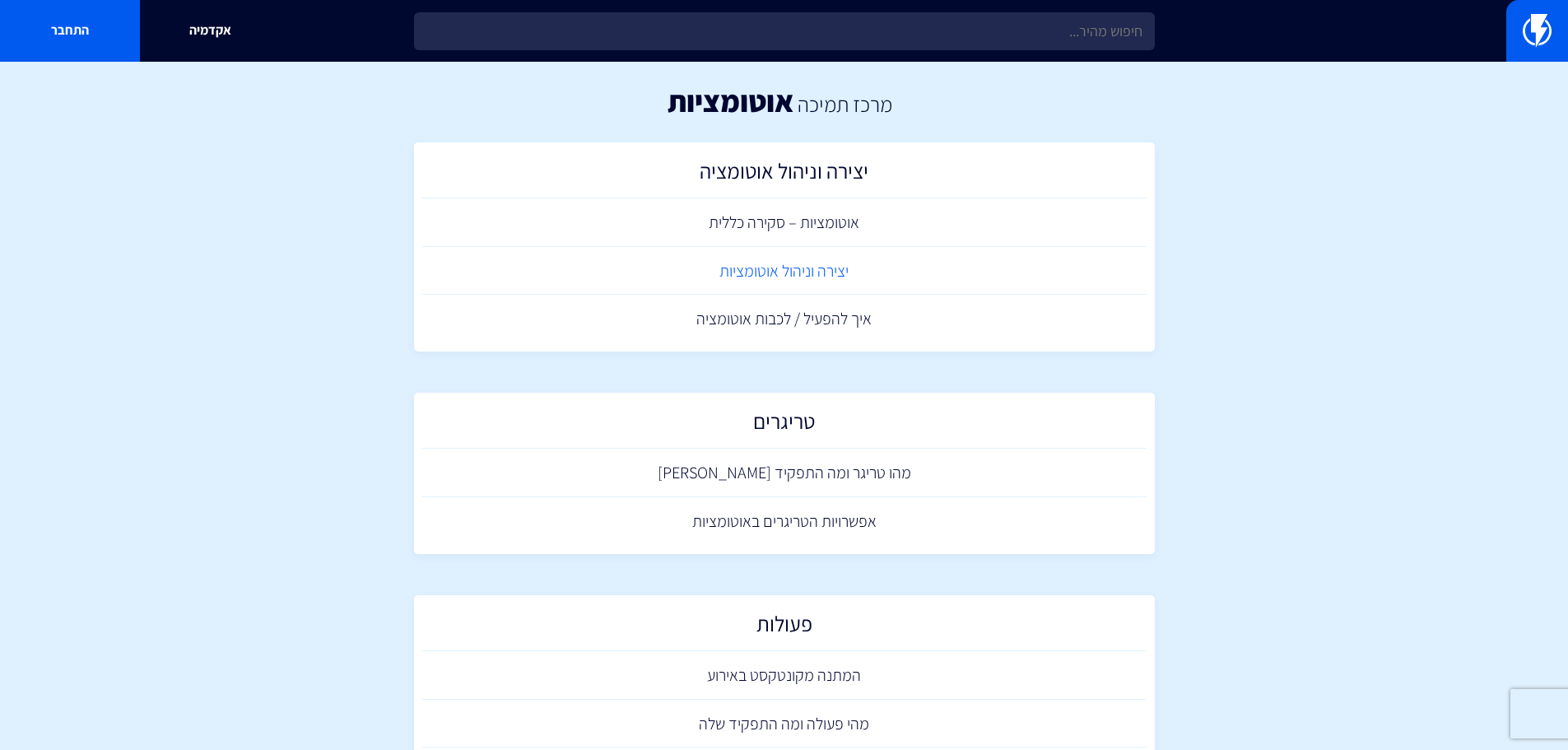
scroll to position [0, 0]
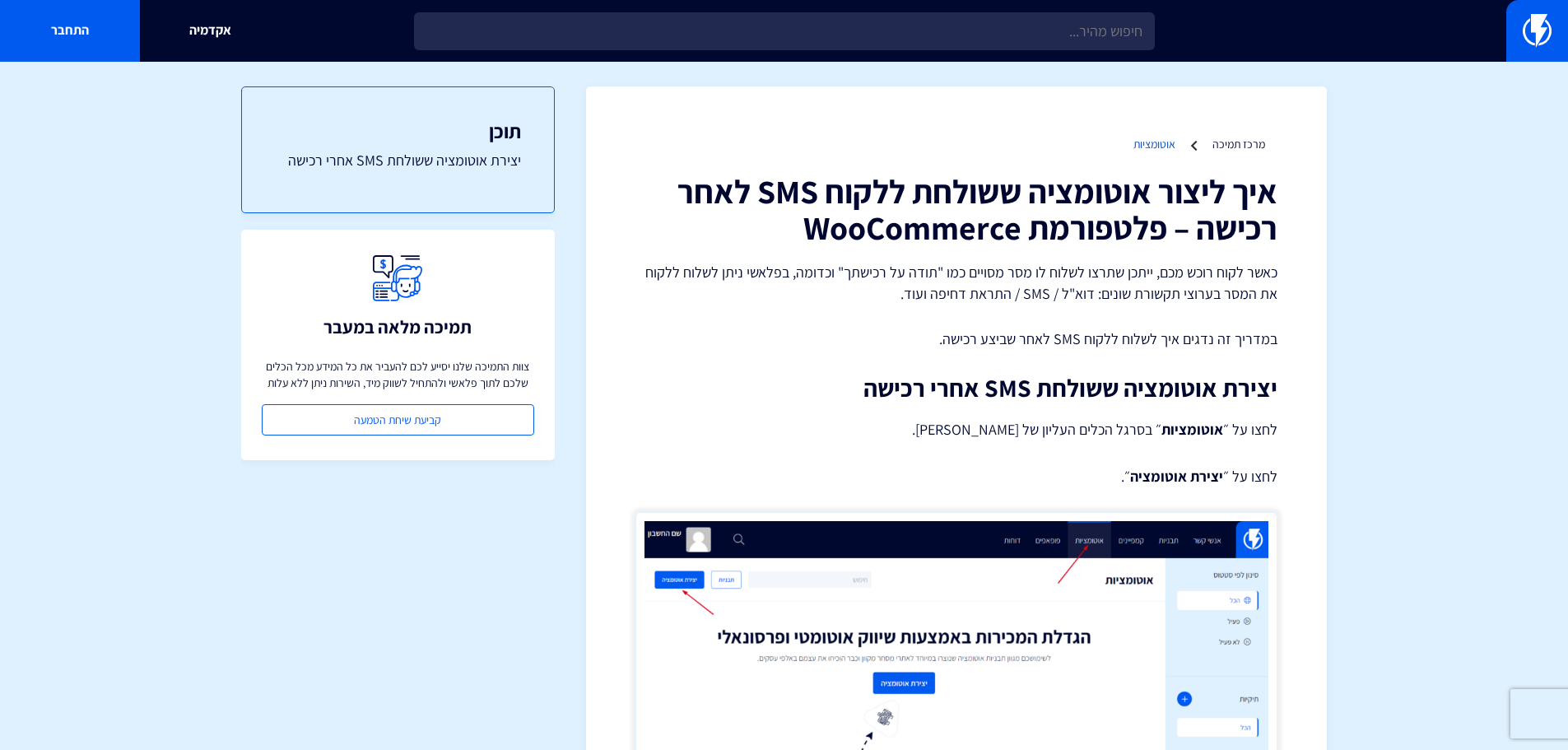
click at [1151, 147] on link "אוטומציות" at bounding box center [1155, 144] width 42 height 14
click at [1243, 148] on link "מרכז תמיכה" at bounding box center [1239, 144] width 52 height 14
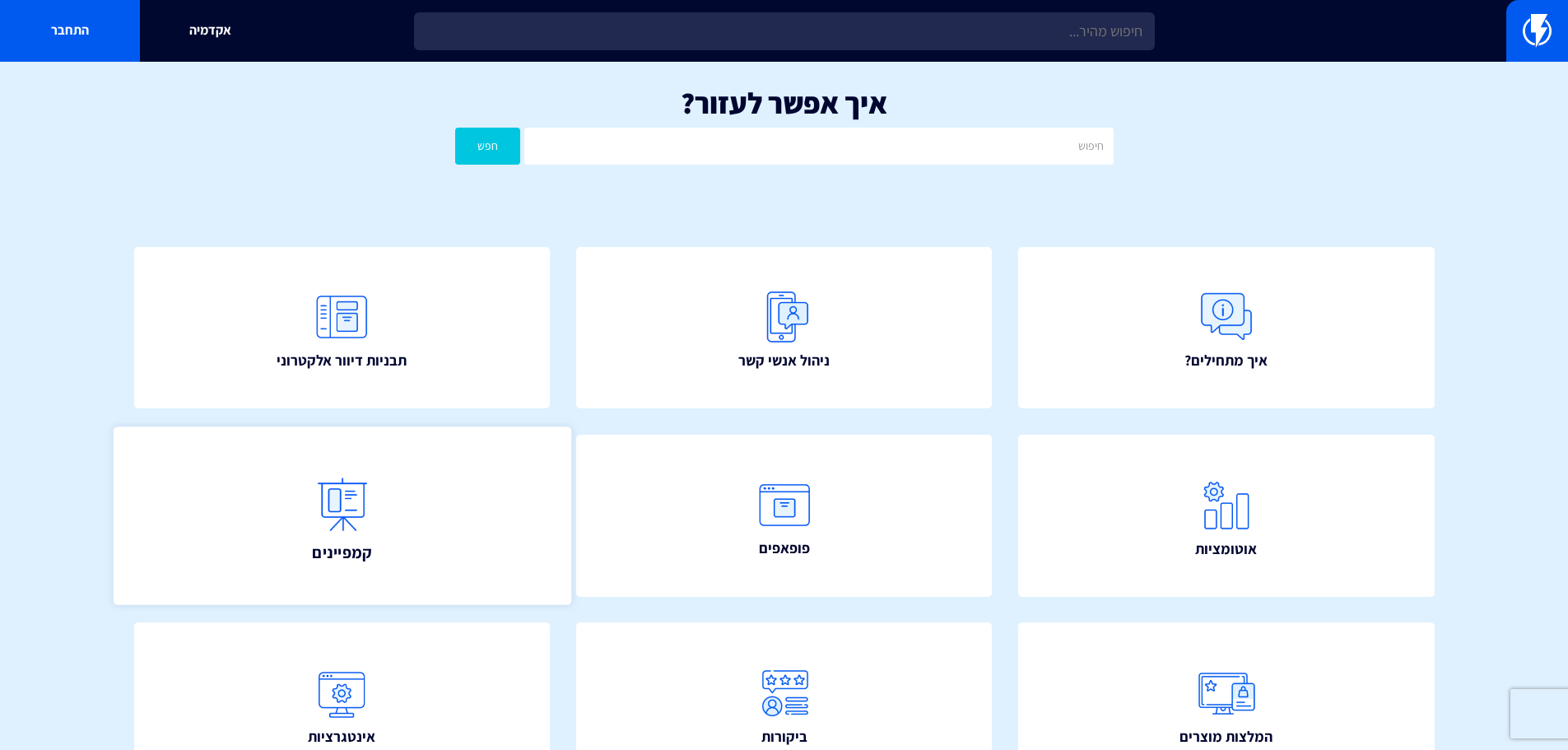
click at [479, 478] on link "קמפיינים" at bounding box center [342, 516] width 458 height 178
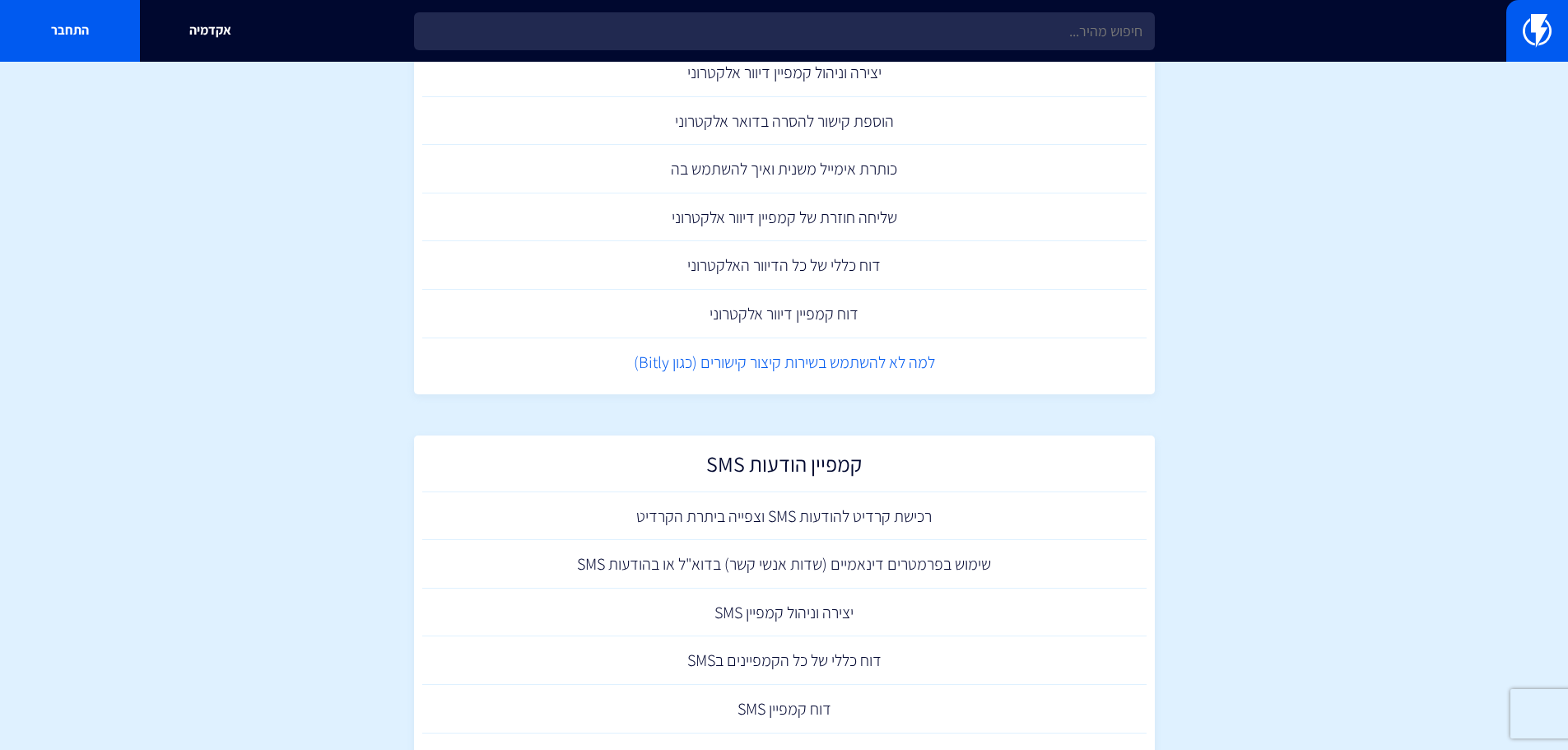
scroll to position [233, 0]
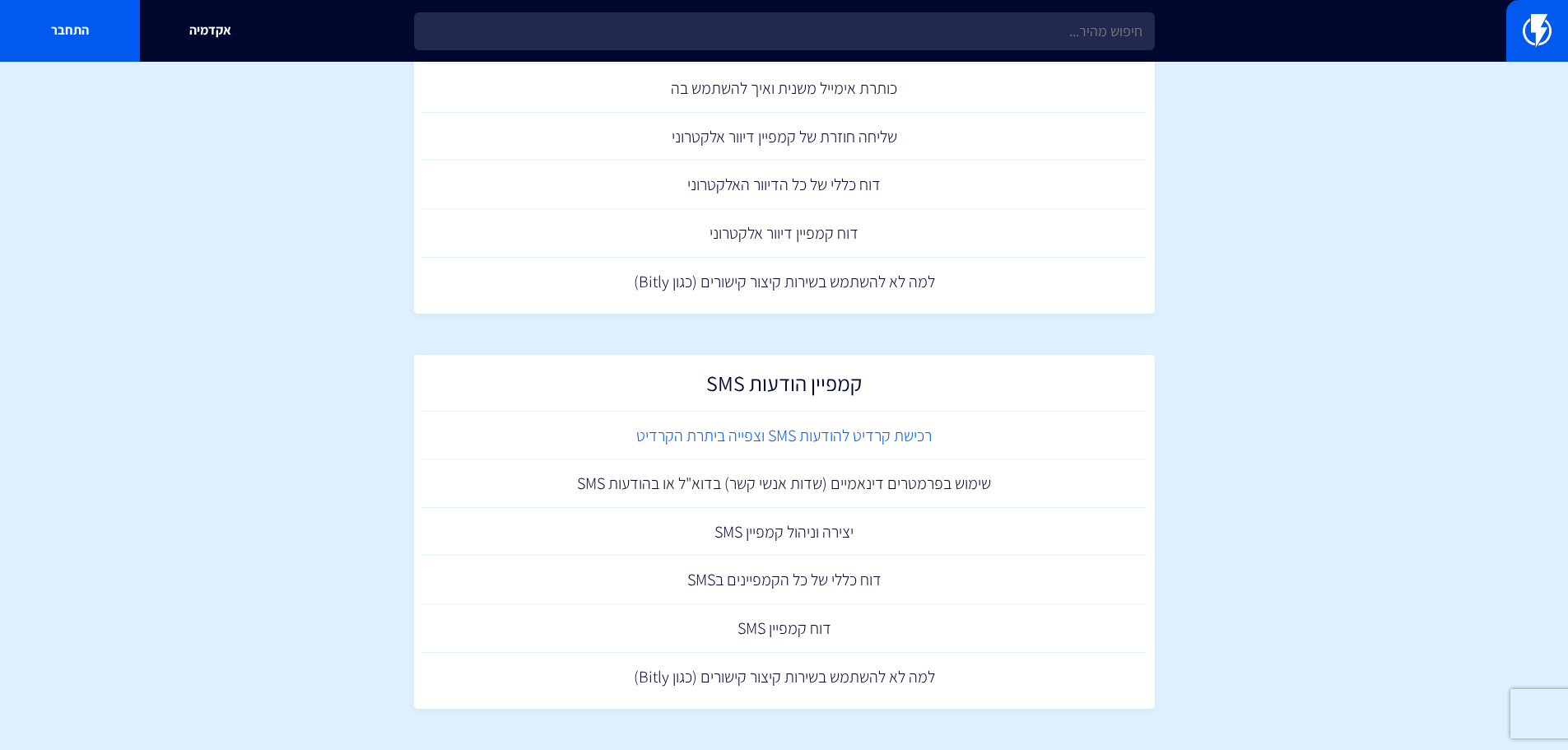
click at [836, 436] on link "רכישת קרדיט להודעות SMS וצפייה ביתרת הקרדיט" at bounding box center [784, 436] width 724 height 49
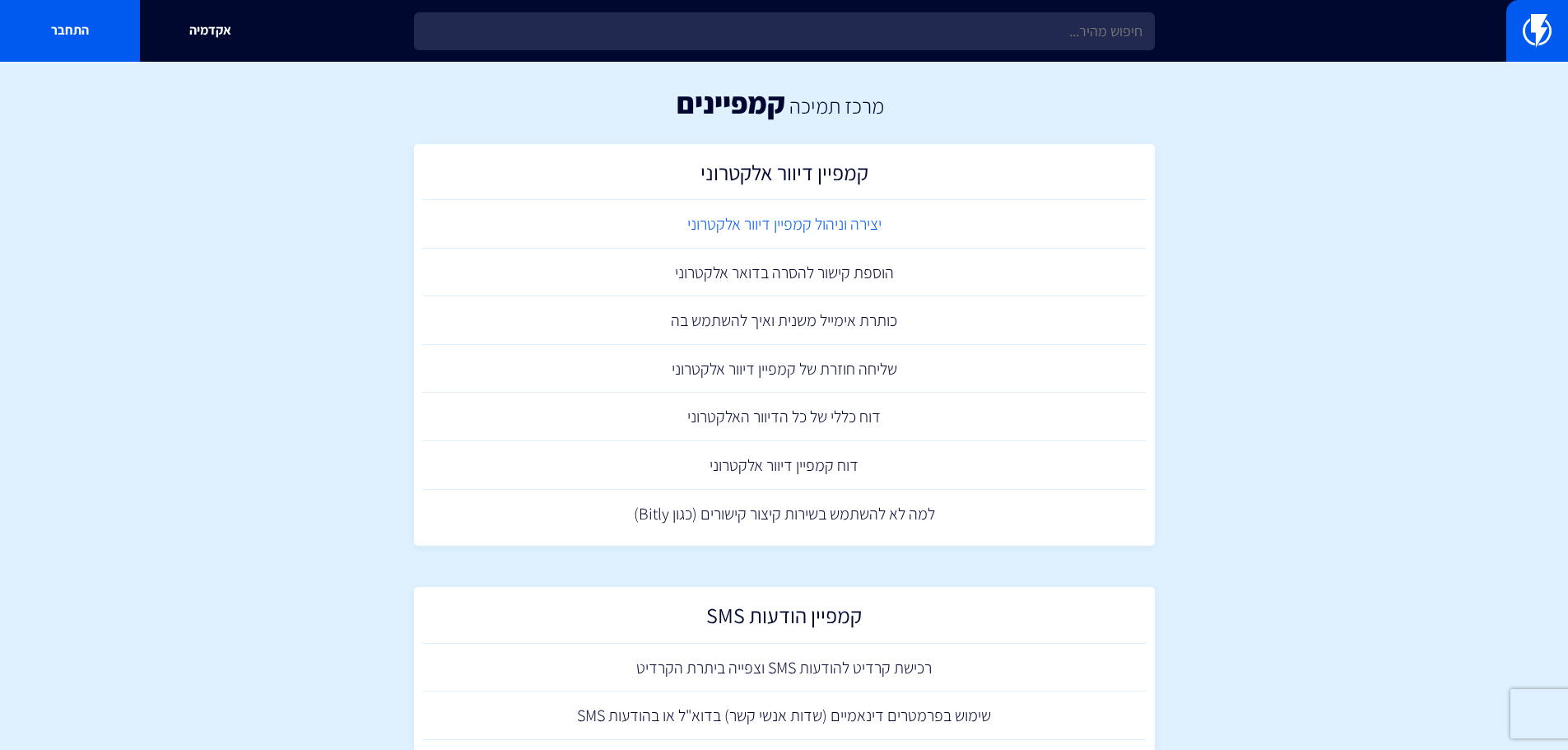
click at [776, 218] on link "יצירה וניהול קמפיין דיוור אלקטרוני" at bounding box center [784, 224] width 724 height 49
